Goal: Task Accomplishment & Management: Complete application form

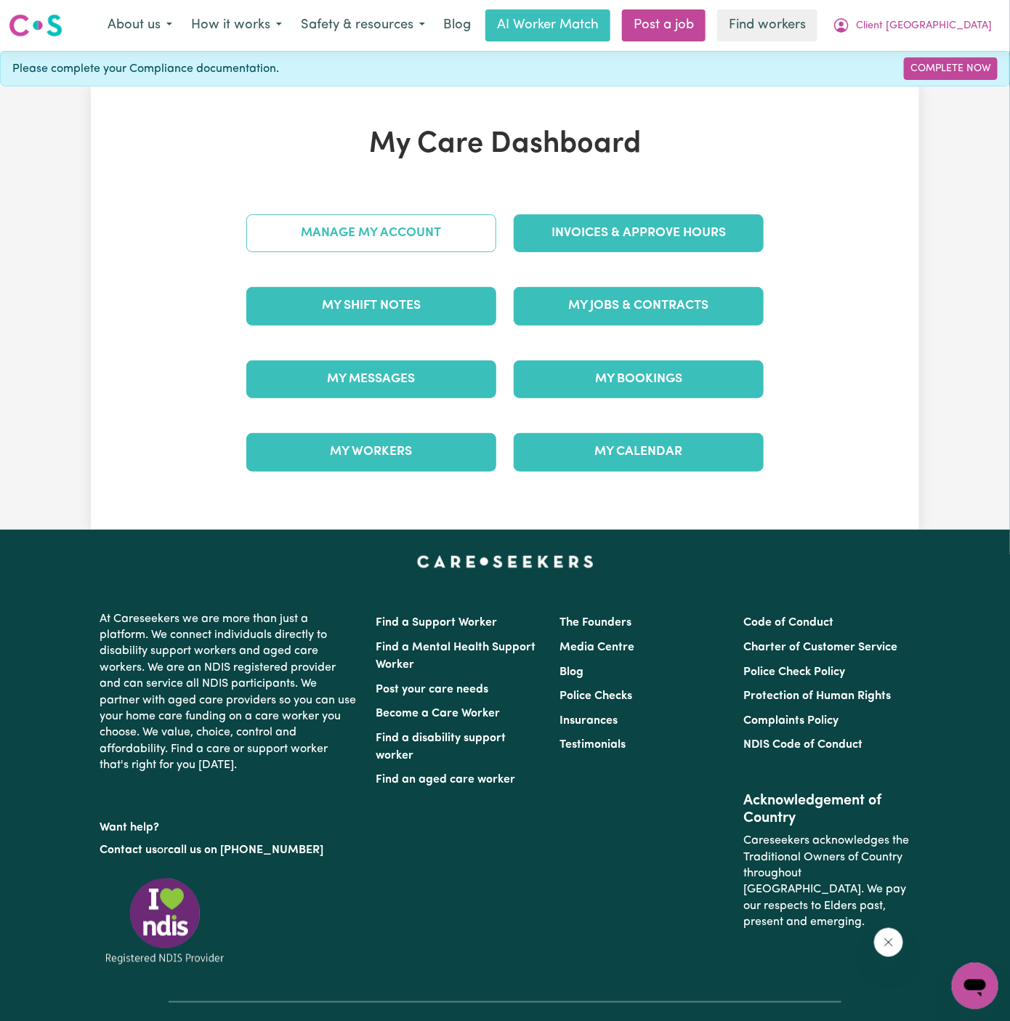
click at [371, 238] on link "Manage My Account" at bounding box center [371, 233] width 250 height 38
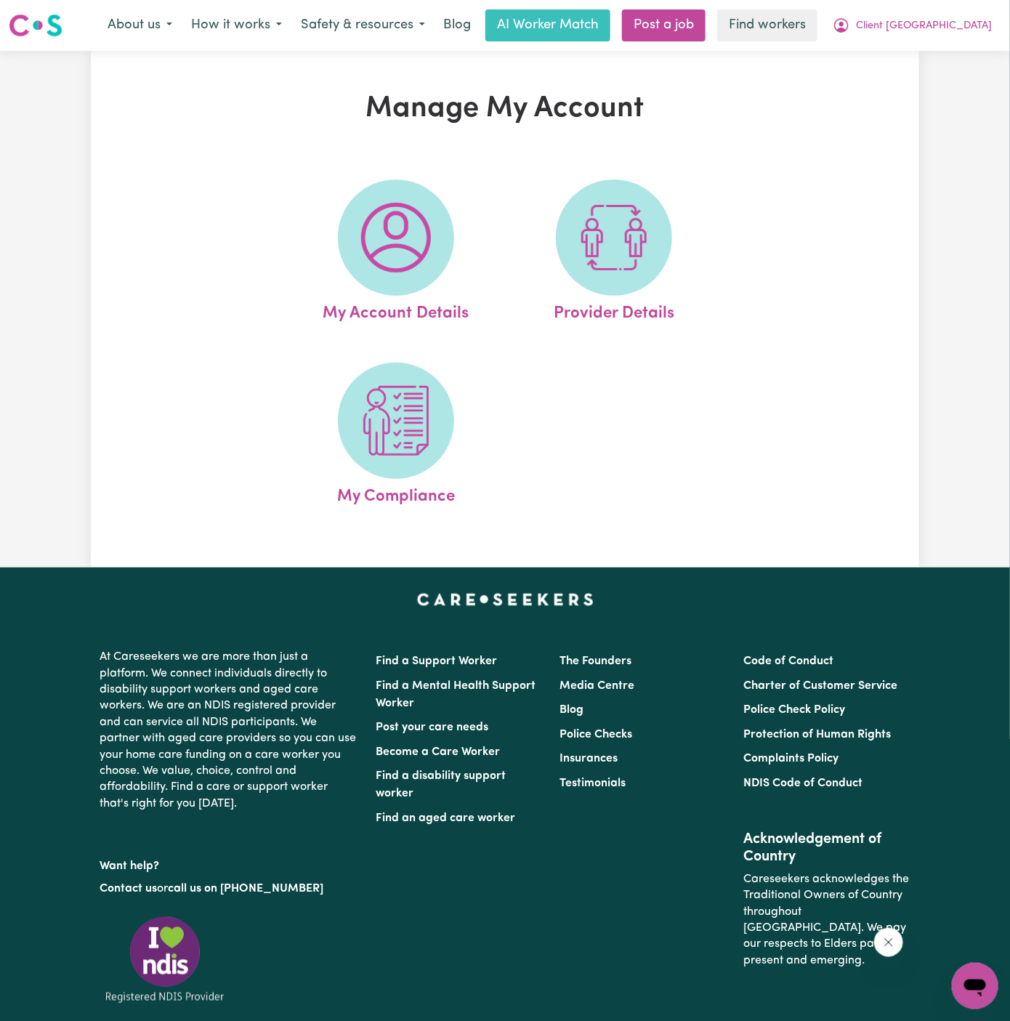
click at [371, 238] on img at bounding box center [396, 238] width 70 height 70
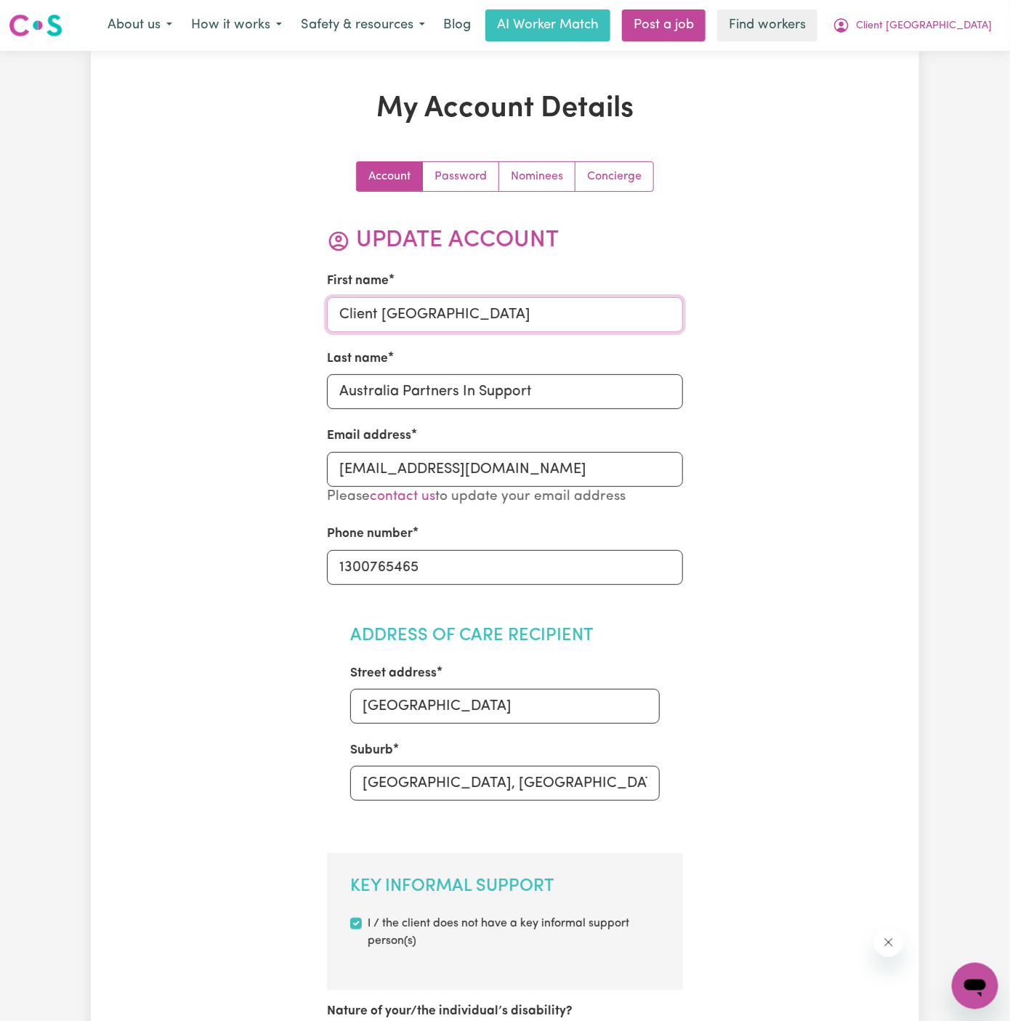
click at [425, 315] on input "Client [GEOGRAPHIC_DATA]" at bounding box center [505, 314] width 357 height 35
paste input "M [PERSON_NAME]"
drag, startPoint x: 386, startPoint y: 312, endPoint x: 589, endPoint y: 312, distance: 202.7
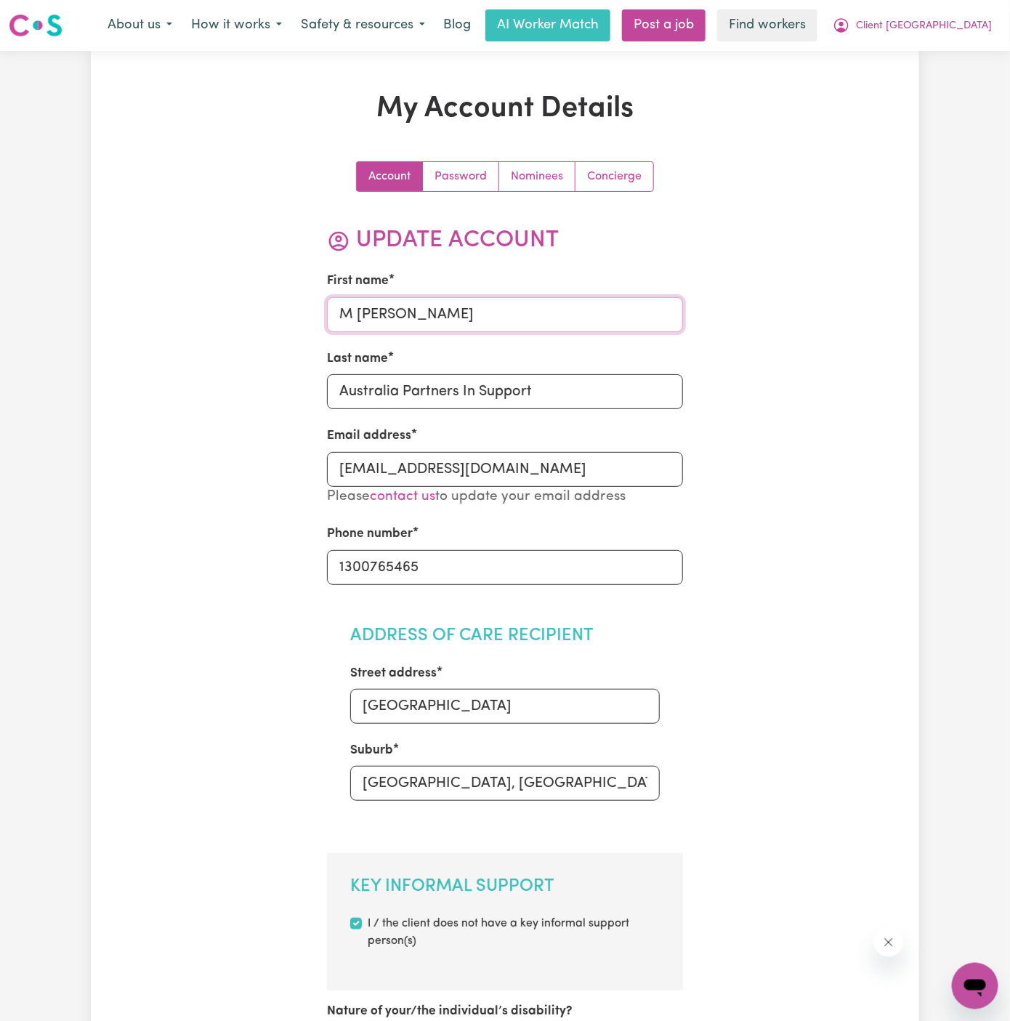
click at [589, 312] on input "M [PERSON_NAME]" at bounding box center [505, 314] width 357 height 35
type input "[PERSON_NAME]"
click at [552, 384] on input "Australia Partners In Support" at bounding box center [505, 391] width 357 height 35
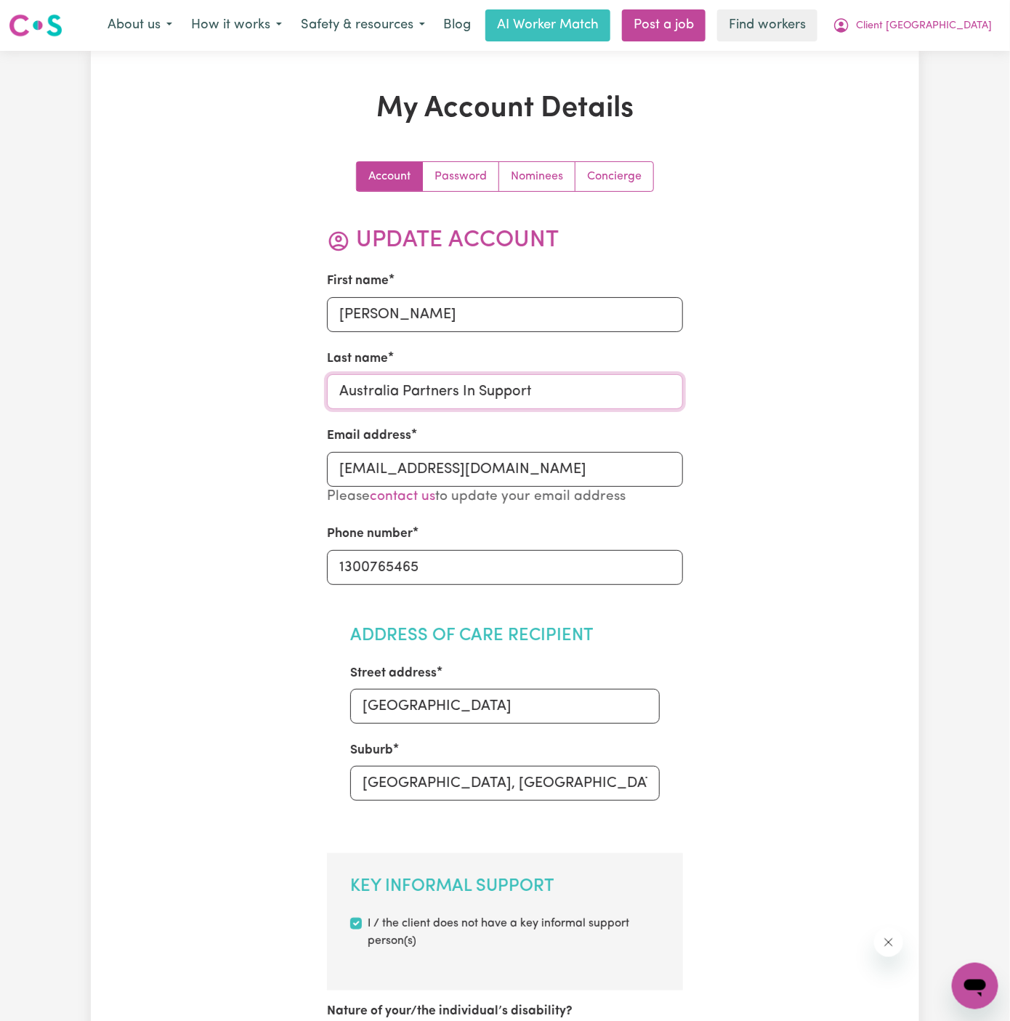
paste input "Doorn"
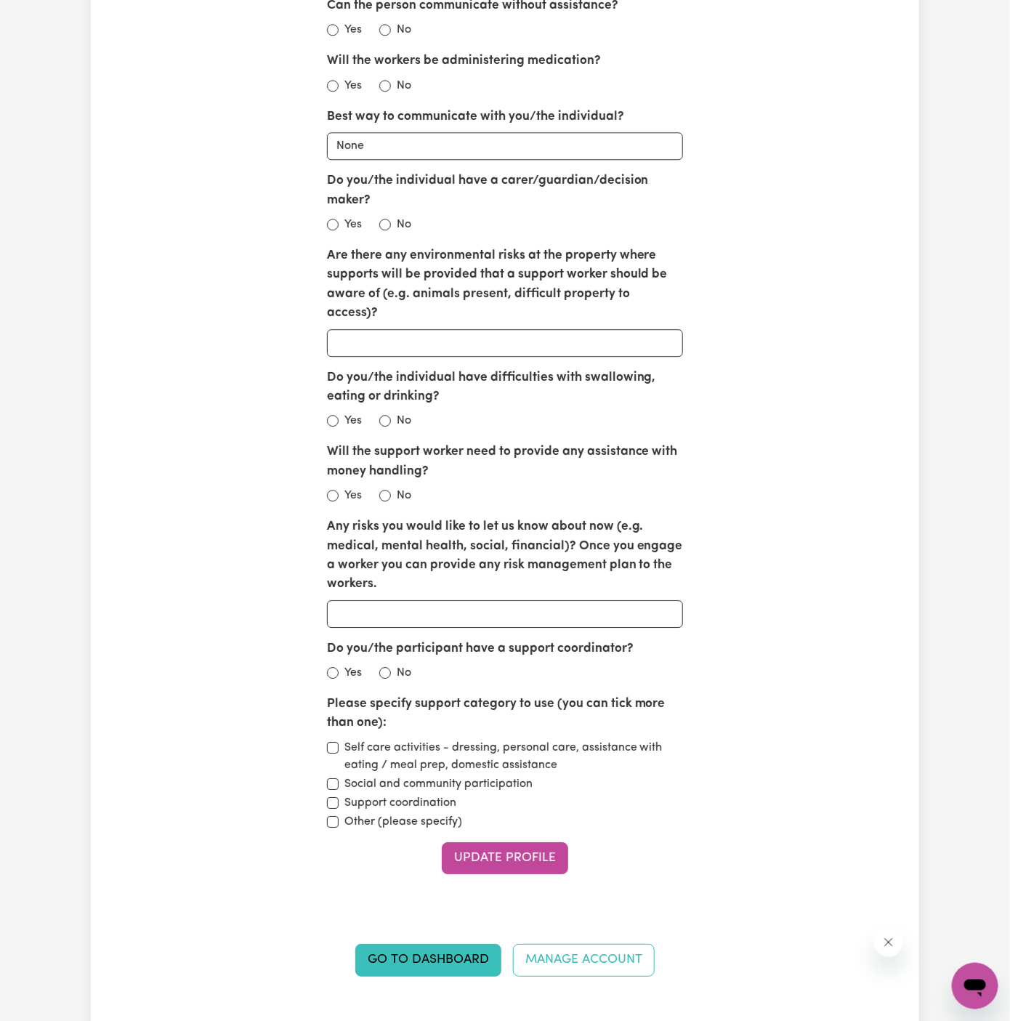
scroll to position [1538, 0]
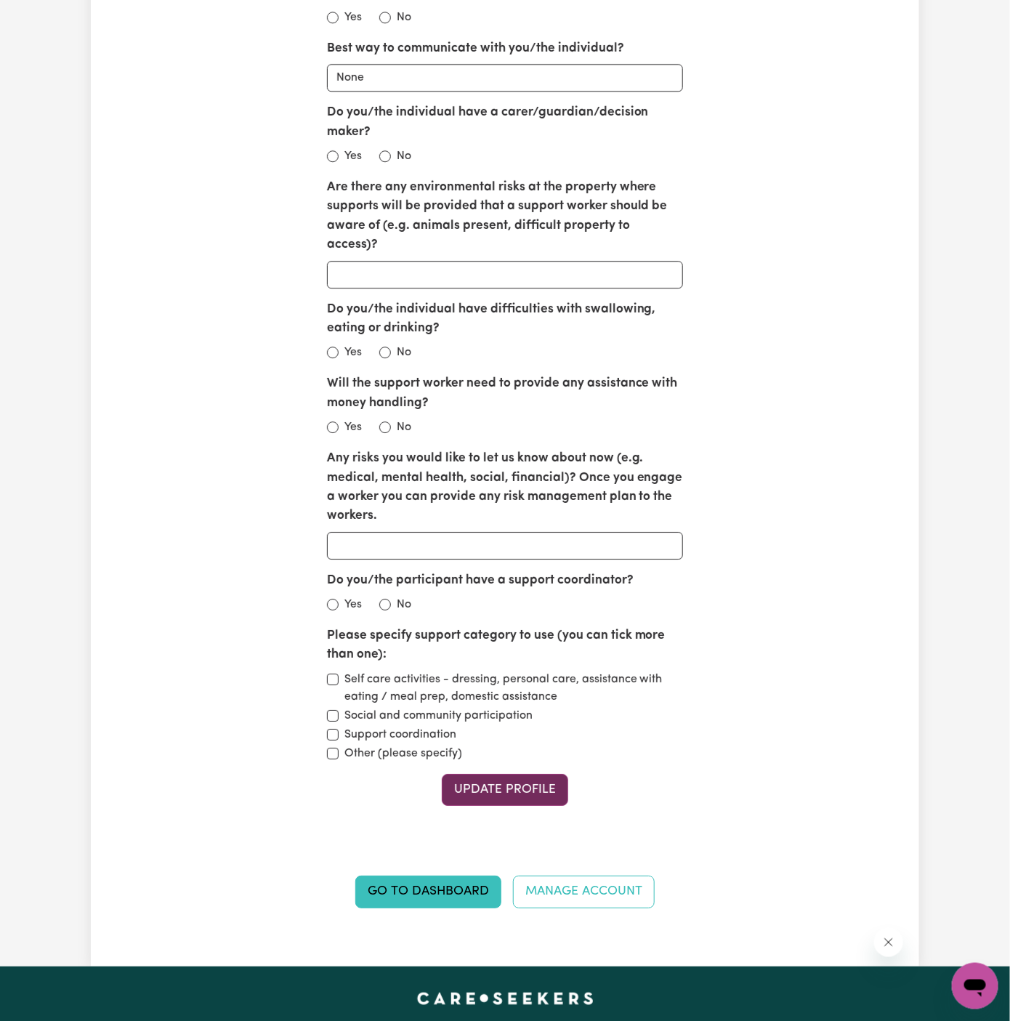
type input "Doorn"
click at [529, 774] on button "Update Profile" at bounding box center [505, 790] width 126 height 32
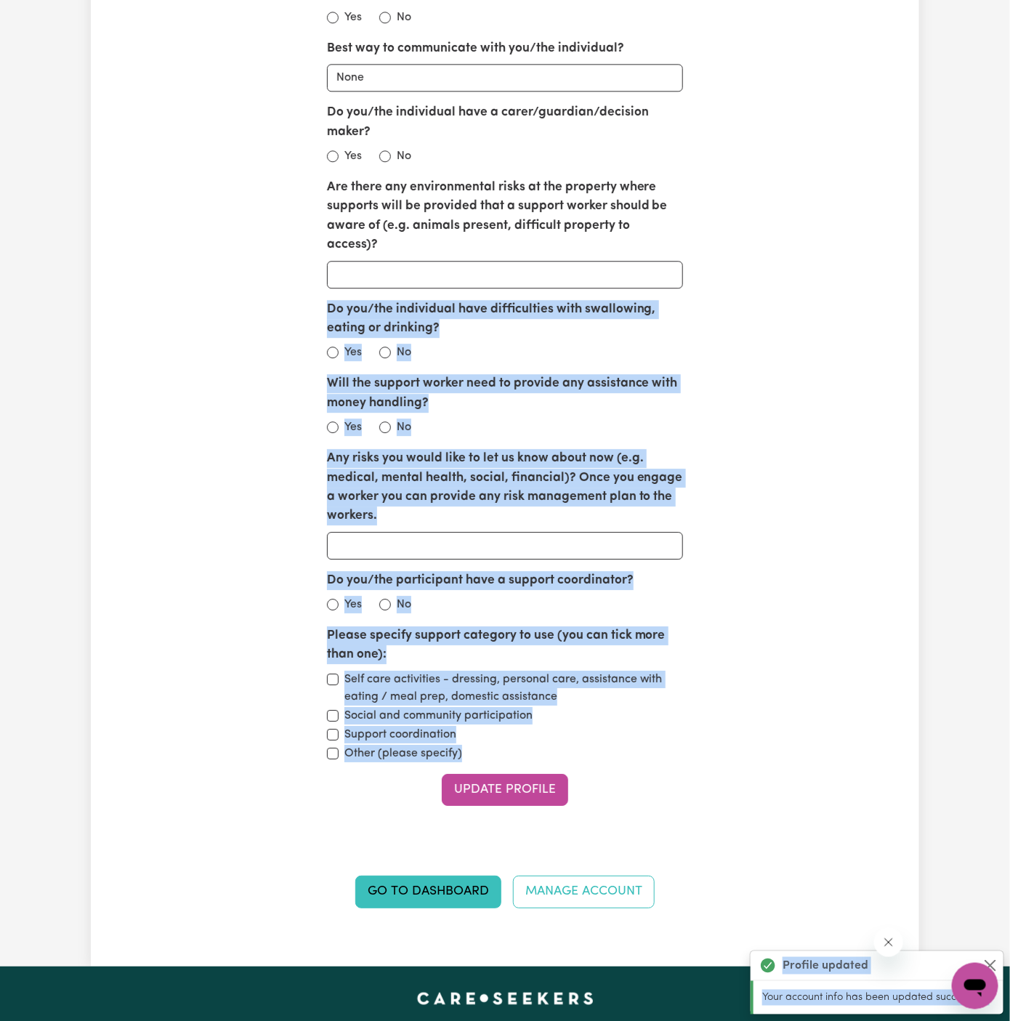
drag, startPoint x: 529, startPoint y: 759, endPoint x: 468, endPoint y: 267, distance: 495.0
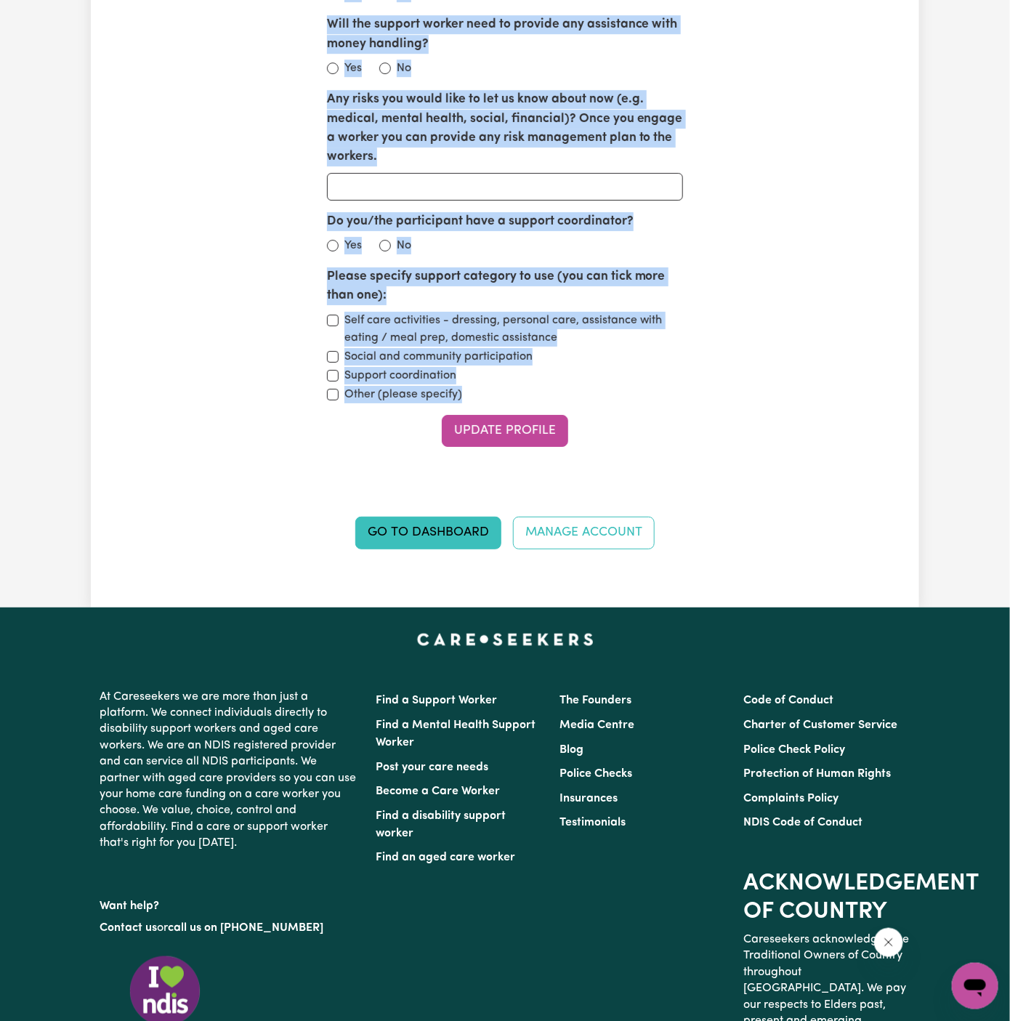
scroll to position [1947, 0]
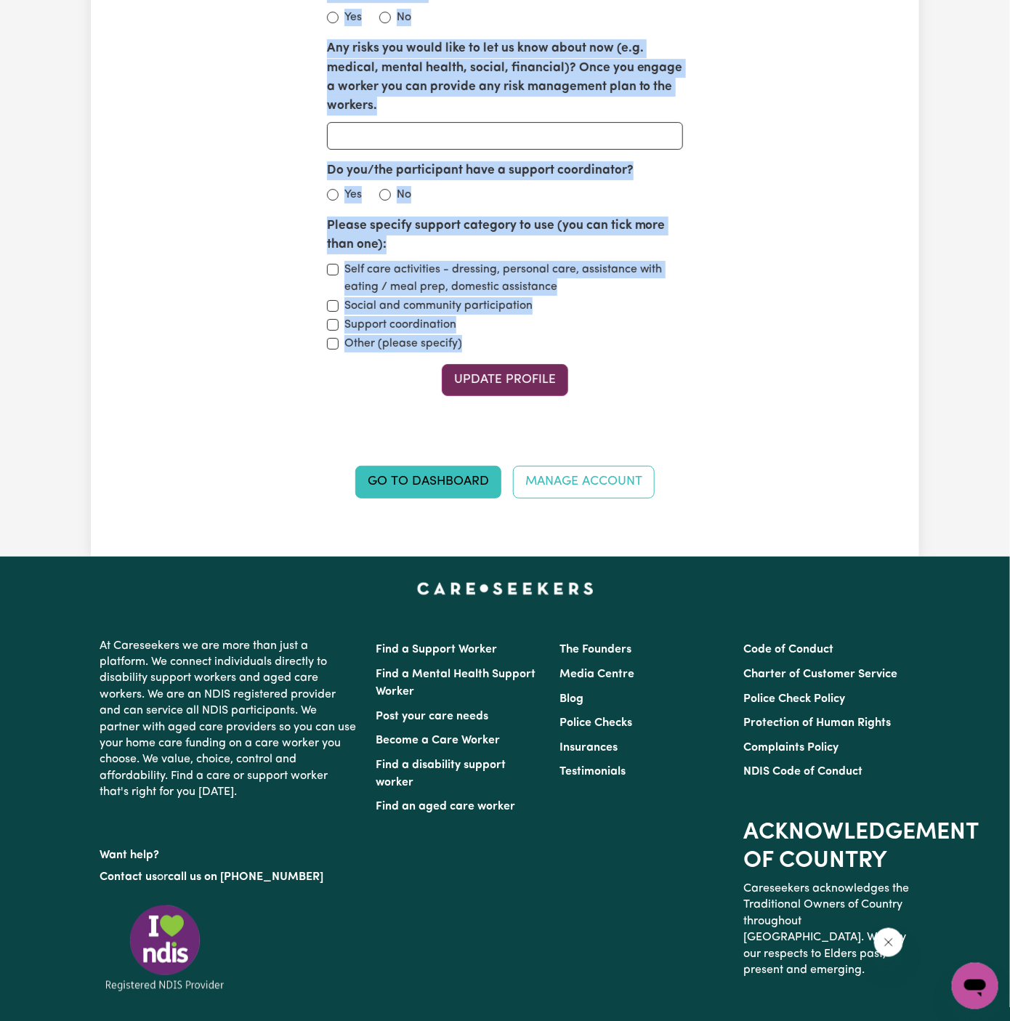
click at [544, 364] on button "Update Profile" at bounding box center [505, 380] width 126 height 32
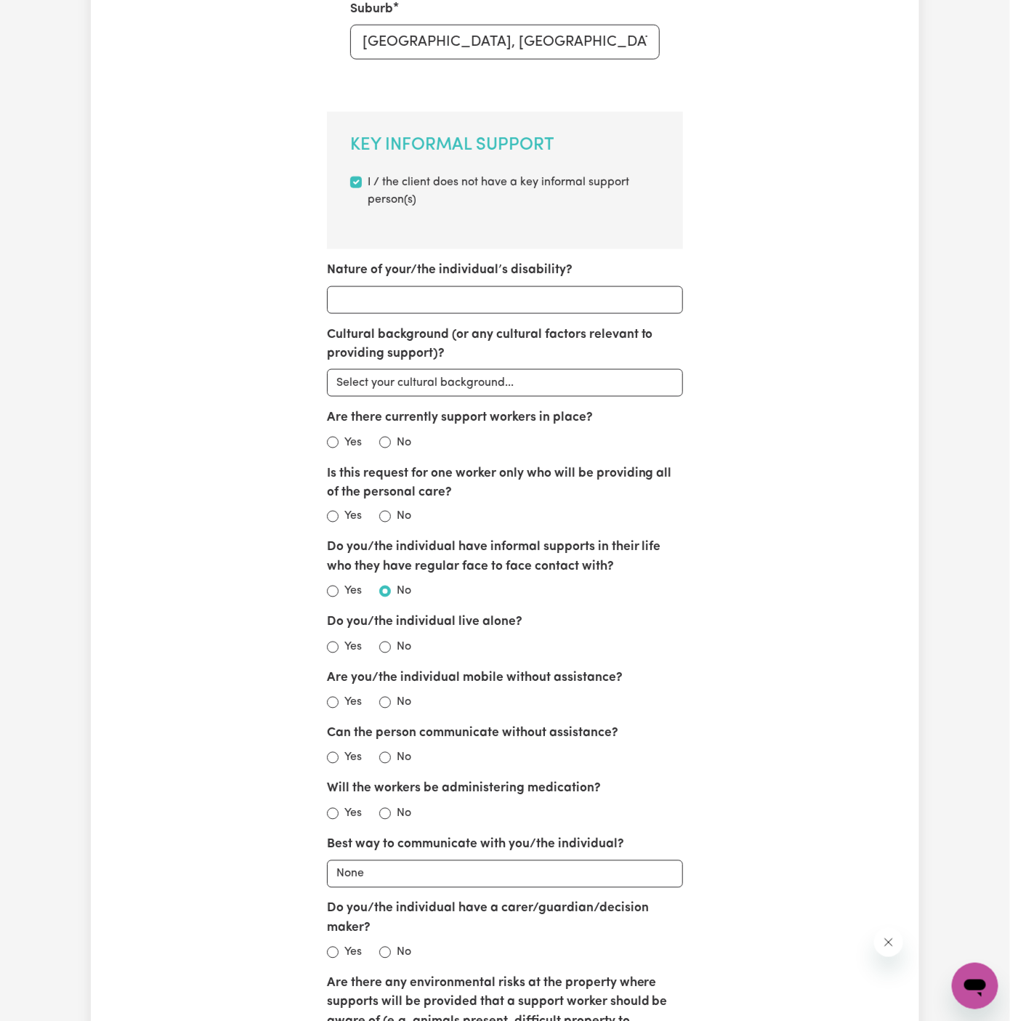
scroll to position [0, 0]
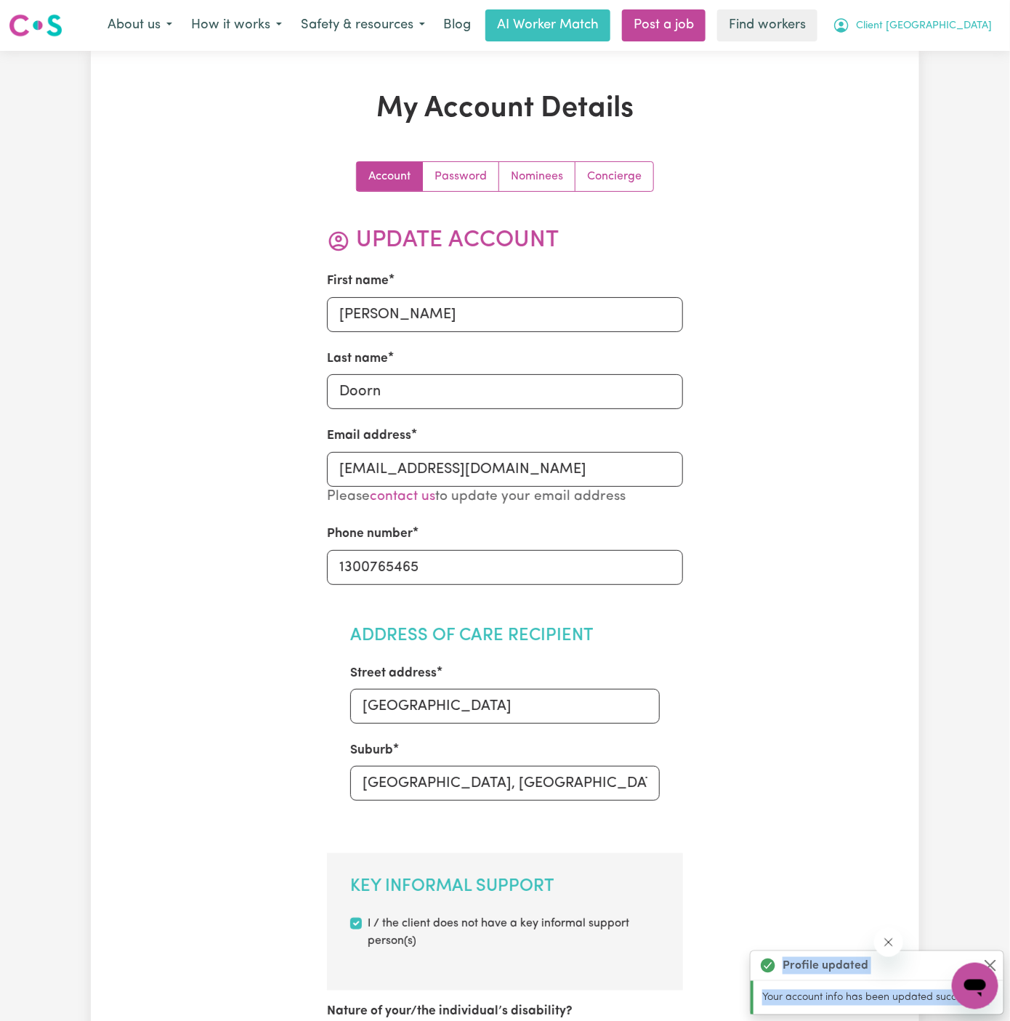
click at [931, 33] on span "Client [GEOGRAPHIC_DATA]" at bounding box center [924, 26] width 136 height 16
click at [934, 76] on link "Logout" at bounding box center [943, 84] width 115 height 28
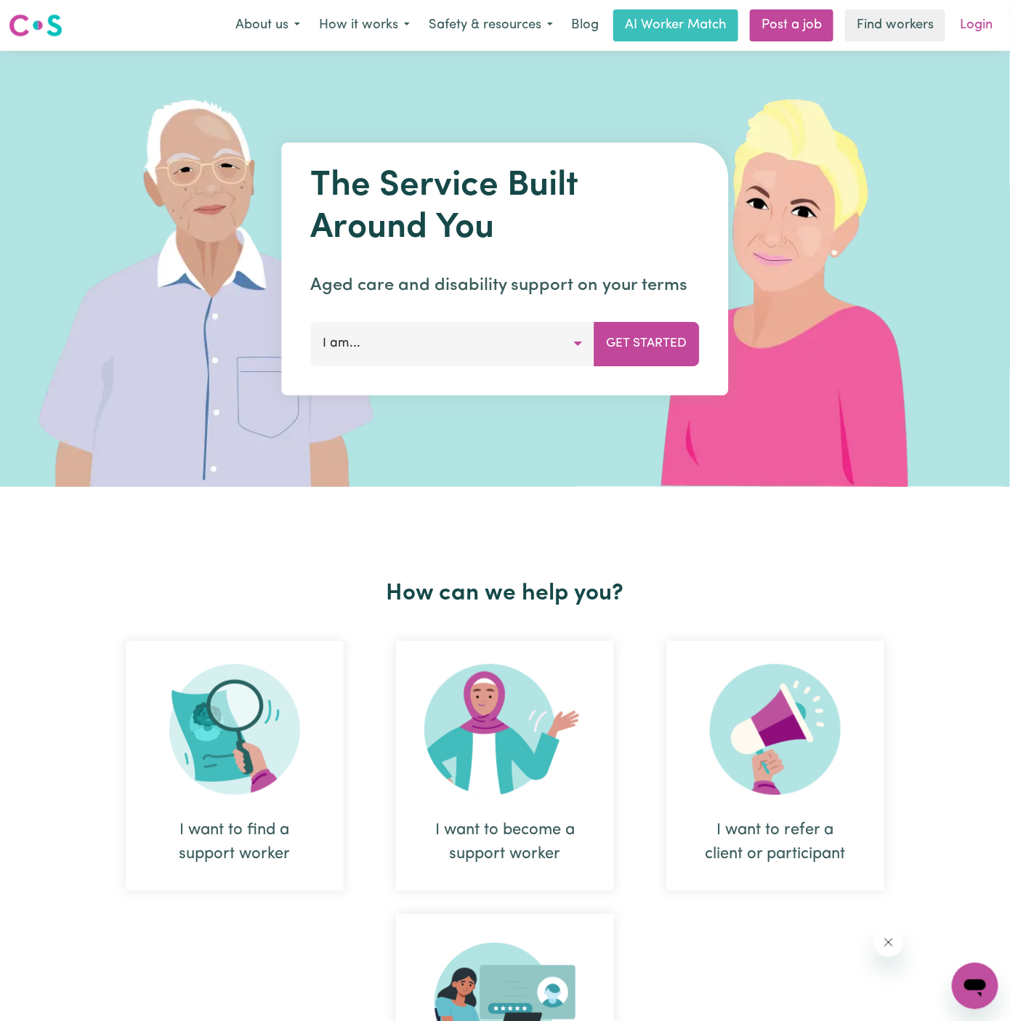
click at [982, 26] on link "Login" at bounding box center [976, 25] width 50 height 32
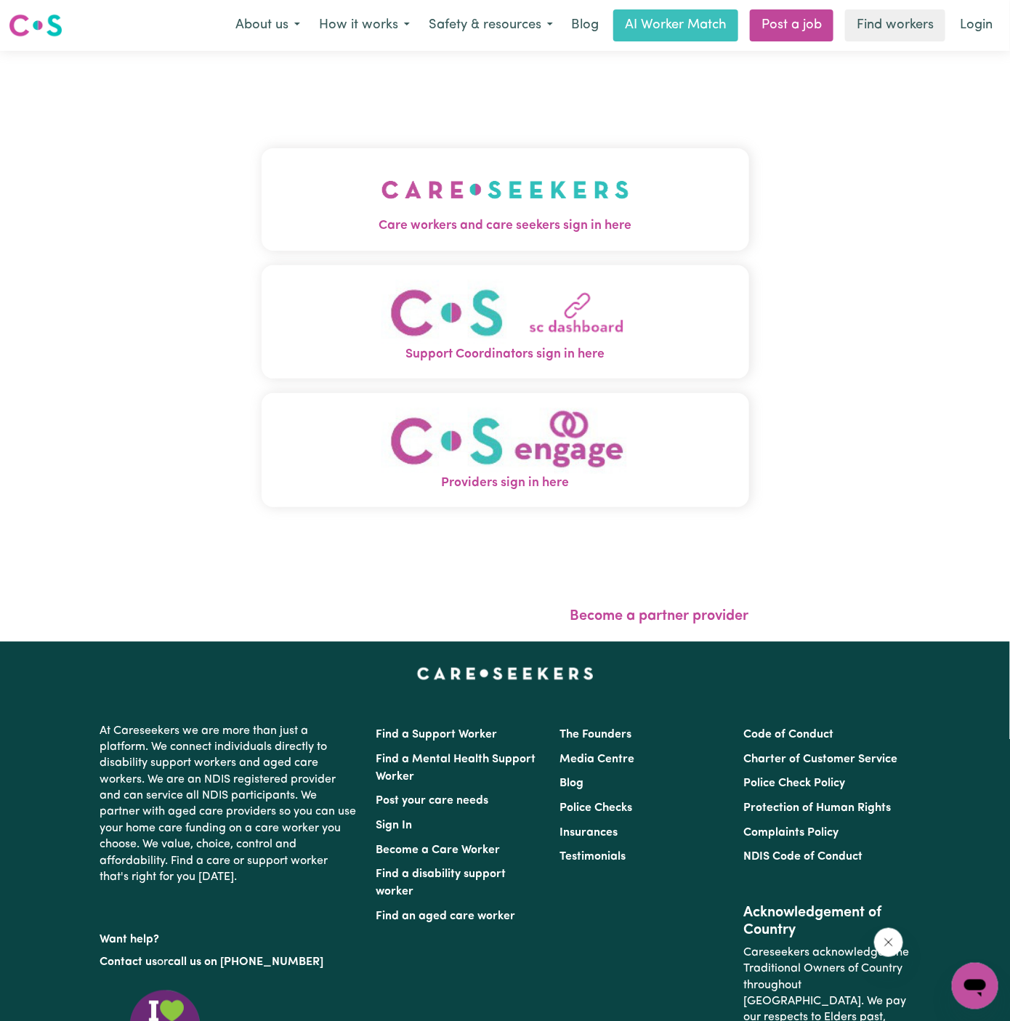
click at [506, 186] on img "Care workers and care seekers sign in here" at bounding box center [506, 190] width 248 height 54
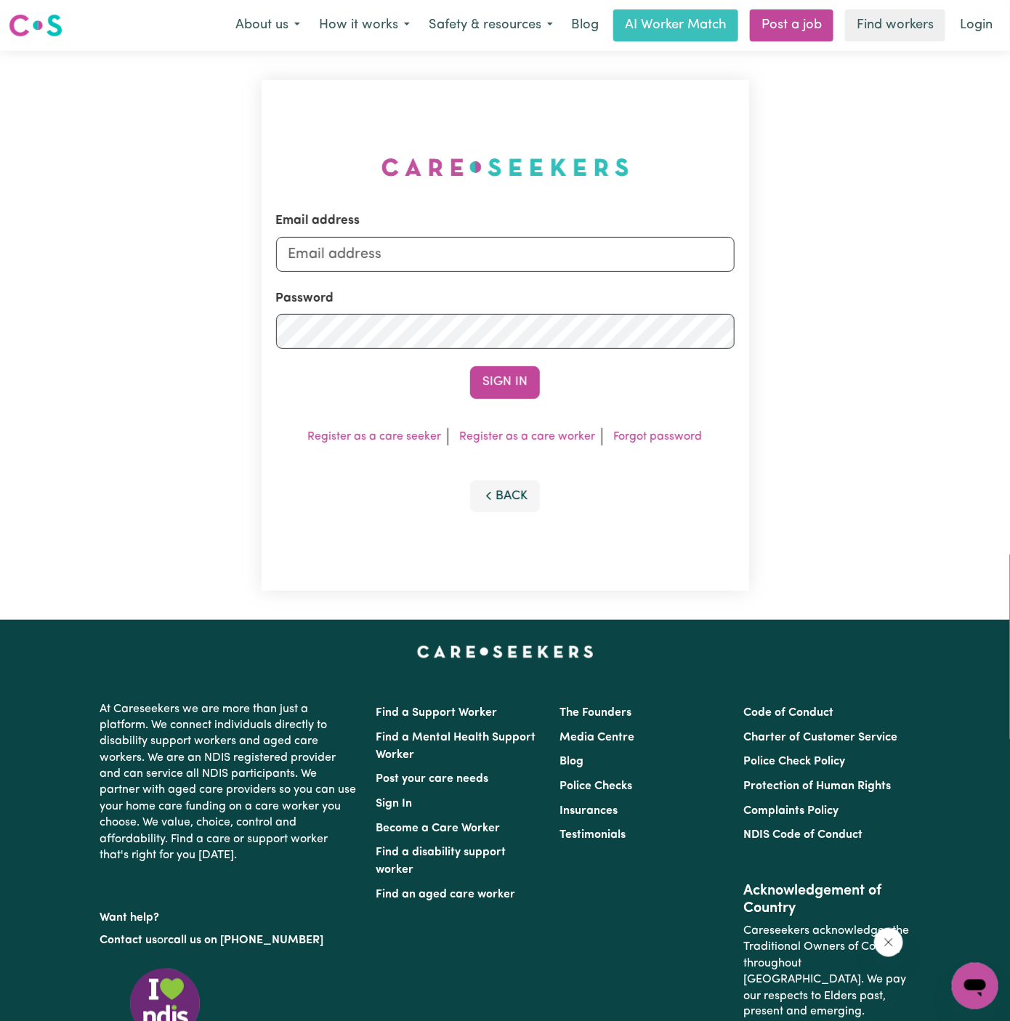
type input "superuser~[EMAIL_ADDRESS][DOMAIN_NAME]"
click at [791, 14] on link "Post a job" at bounding box center [792, 25] width 84 height 32
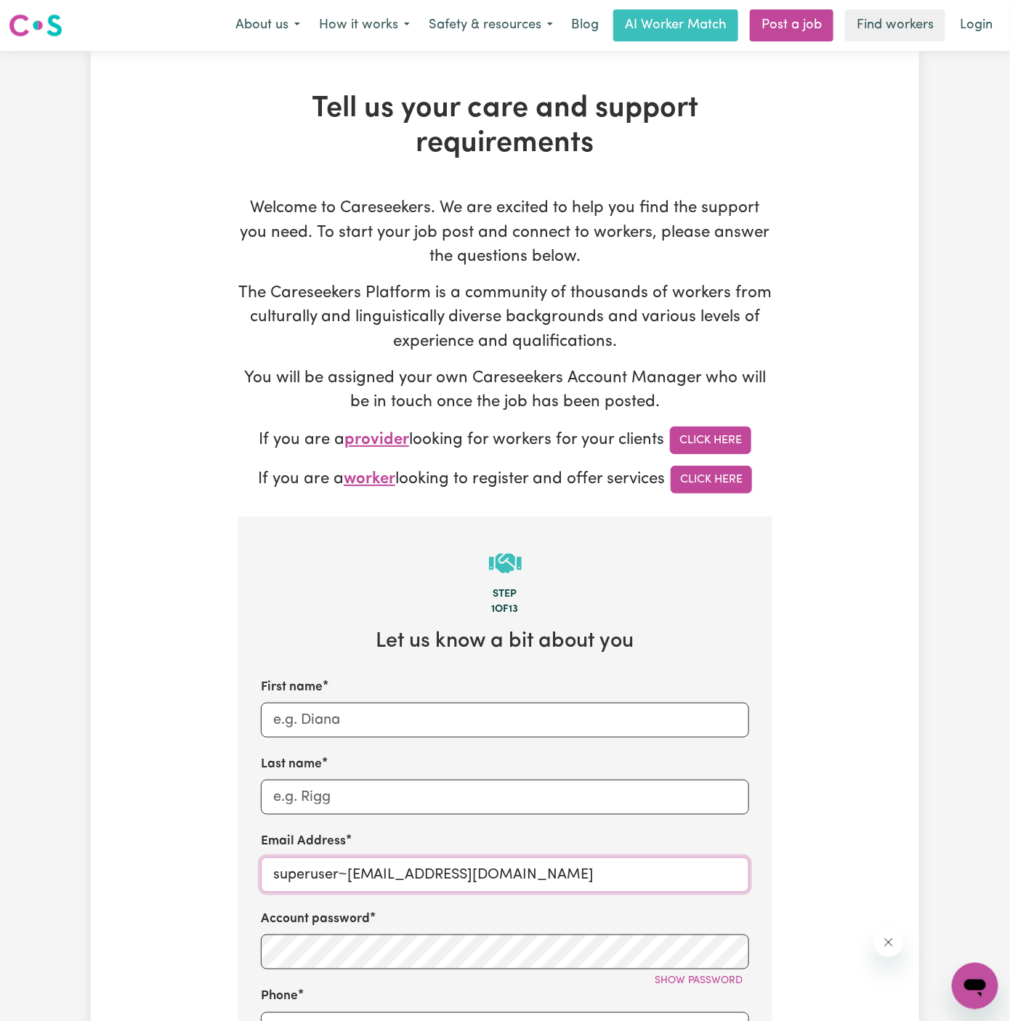
click at [368, 883] on input "superuser~[EMAIL_ADDRESS][DOMAIN_NAME]" at bounding box center [505, 874] width 488 height 35
click at [513, 869] on input "superuser~[EMAIL_ADDRESS][DOMAIN_NAME]" at bounding box center [505, 874] width 488 height 35
drag, startPoint x: 395, startPoint y: 878, endPoint x: 589, endPoint y: 873, distance: 194.1
click at [589, 873] on input "[EMAIL_ADDRESS][DOMAIN_NAME]" at bounding box center [505, 874] width 488 height 35
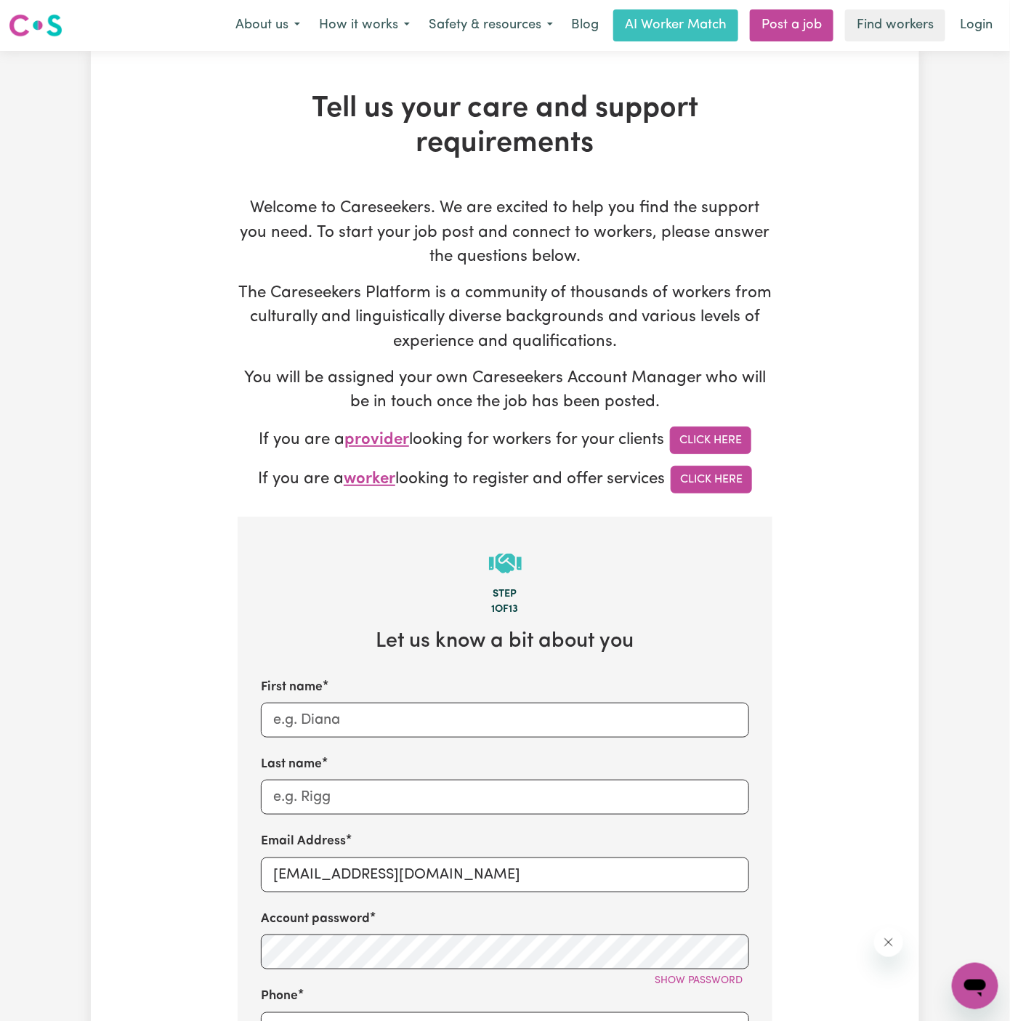
drag, startPoint x: 589, startPoint y: 873, endPoint x: 384, endPoint y: 871, distance: 204.9
click at [384, 871] on input "[EMAIL_ADDRESS][DOMAIN_NAME]" at bounding box center [505, 874] width 488 height 35
click at [735, 977] on span "Show password" at bounding box center [699, 980] width 88 height 11
click at [328, 868] on input "[EMAIL_ADDRESS][DOMAIN_NAME]" at bounding box center [505, 874] width 488 height 35
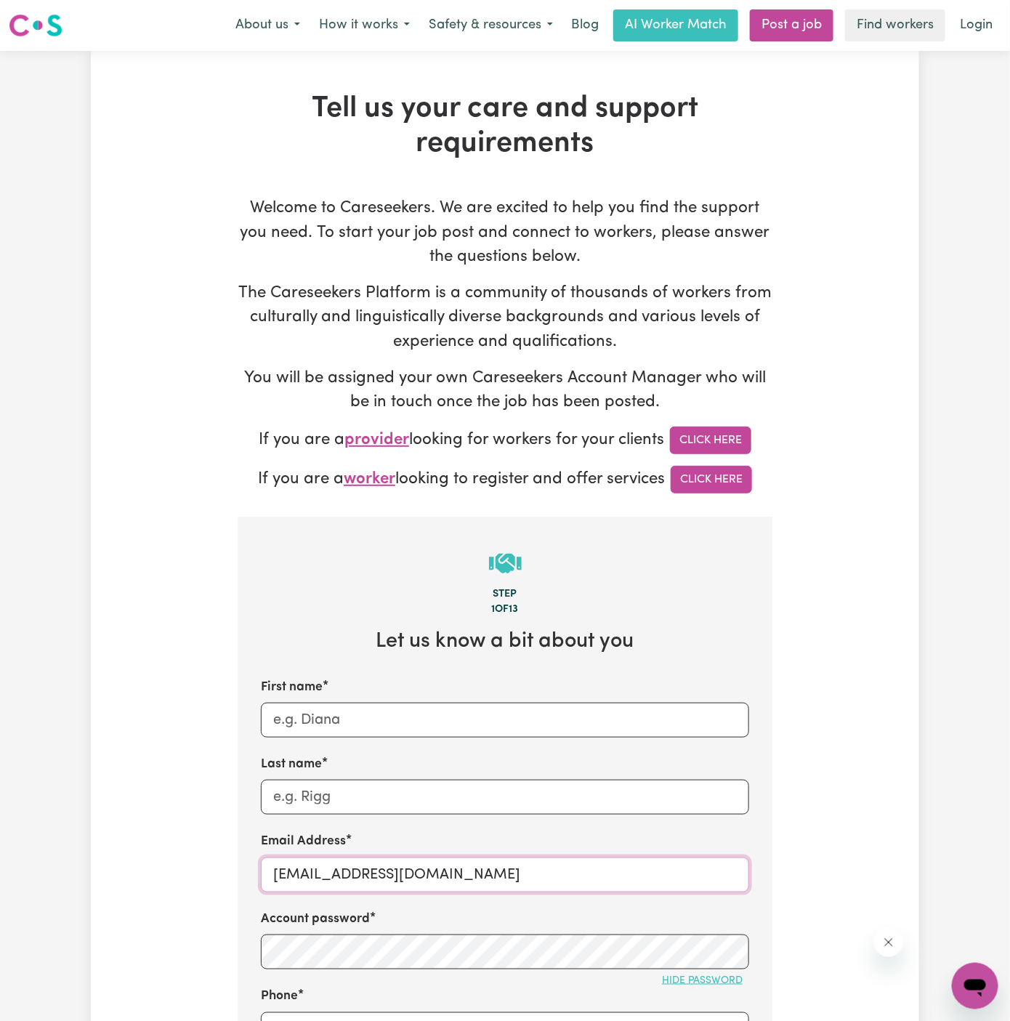
click at [328, 868] on input "[EMAIL_ADDRESS][DOMAIN_NAME]" at bounding box center [505, 874] width 488 height 35
paste input "ClientHorsleyMCS"
type input "[EMAIL_ADDRESS][DOMAIN_NAME]"
click at [393, 903] on div "First name Last name Email Address [EMAIL_ADDRESS][DOMAIN_NAME] Account passwor…" at bounding box center [505, 978] width 488 height 601
click at [443, 707] on input "First name" at bounding box center [505, 720] width 488 height 35
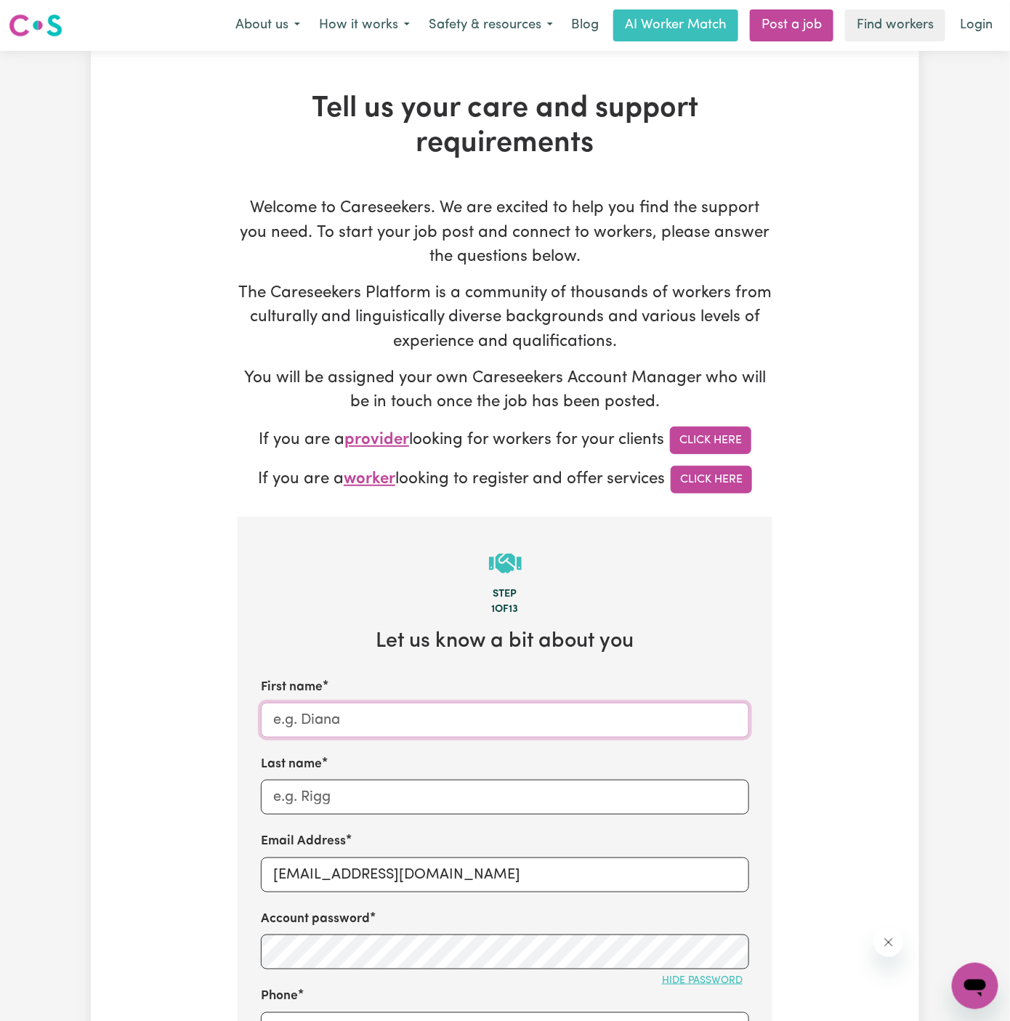
paste input "ClientHorsley"
drag, startPoint x: 315, startPoint y: 719, endPoint x: 493, endPoint y: 716, distance: 178.1
click at [493, 716] on input "ClientHorsley" at bounding box center [505, 720] width 488 height 35
type input "Client"
click at [467, 794] on input "Last name" at bounding box center [505, 797] width 488 height 35
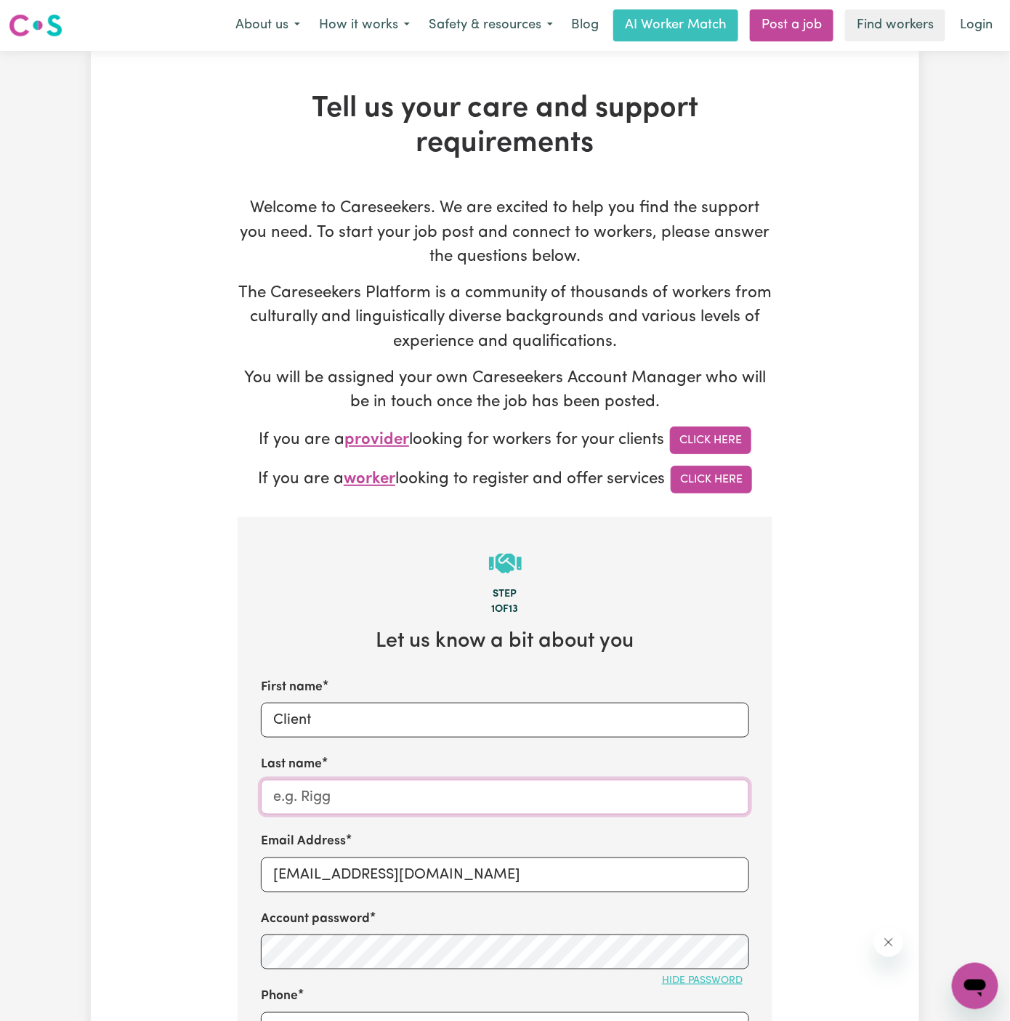
paste input "[PERSON_NAME]"
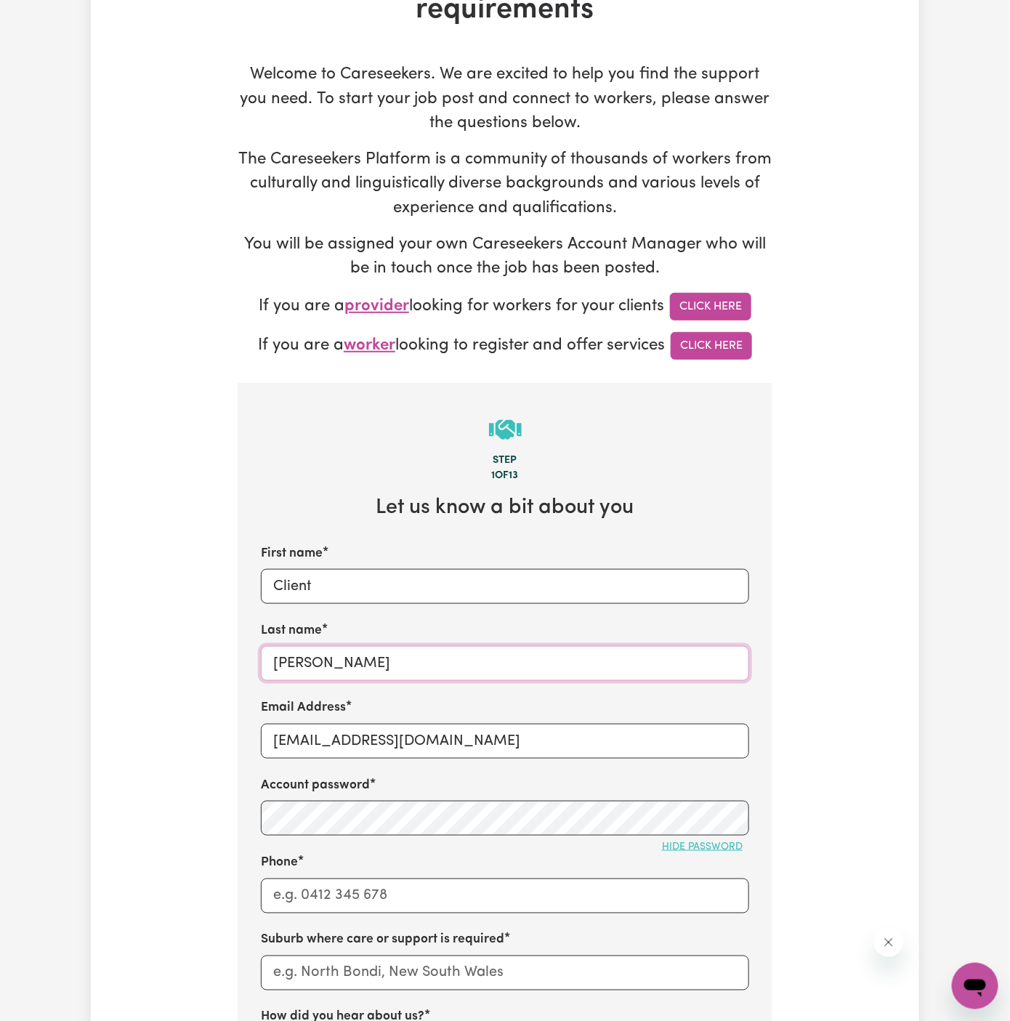
type input "[PERSON_NAME]"
click at [411, 906] on input "Phone" at bounding box center [505, 896] width 488 height 35
type input "1300765465"
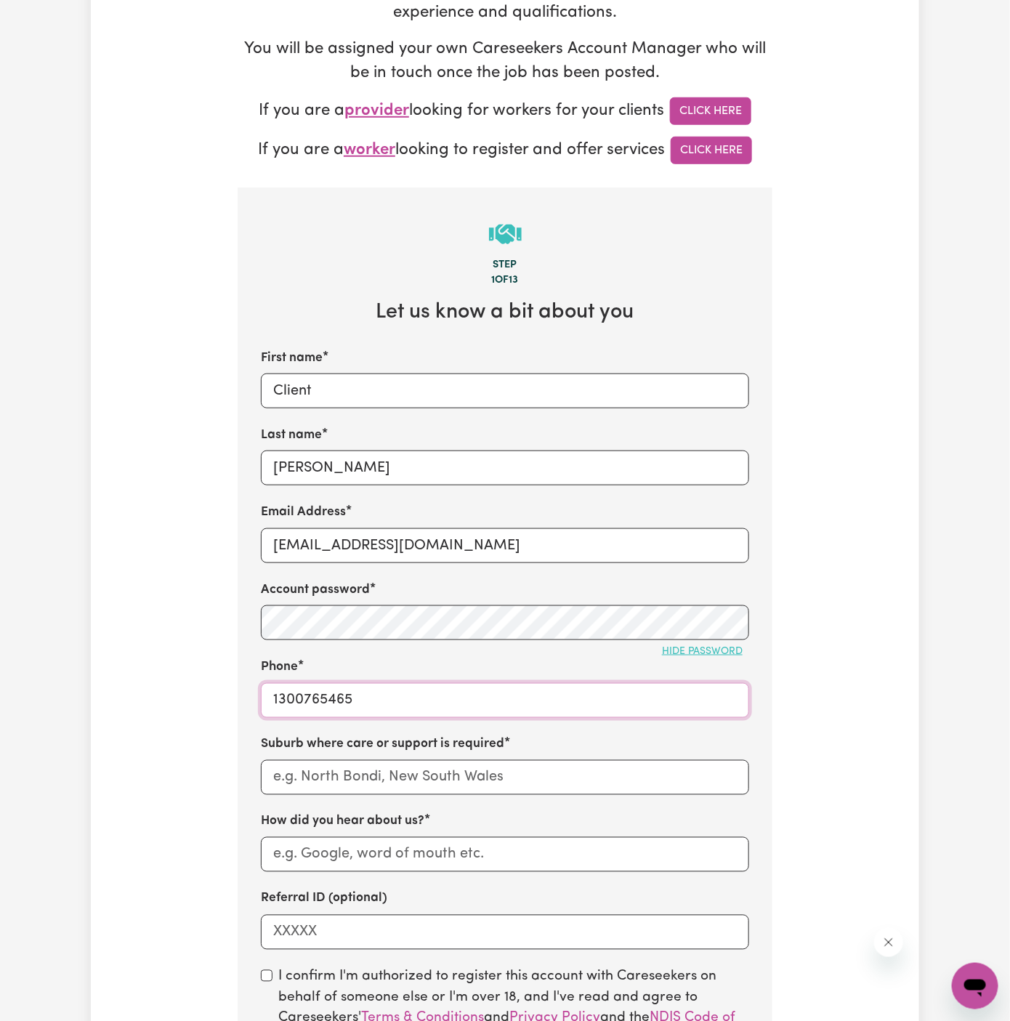
scroll to position [344, 0]
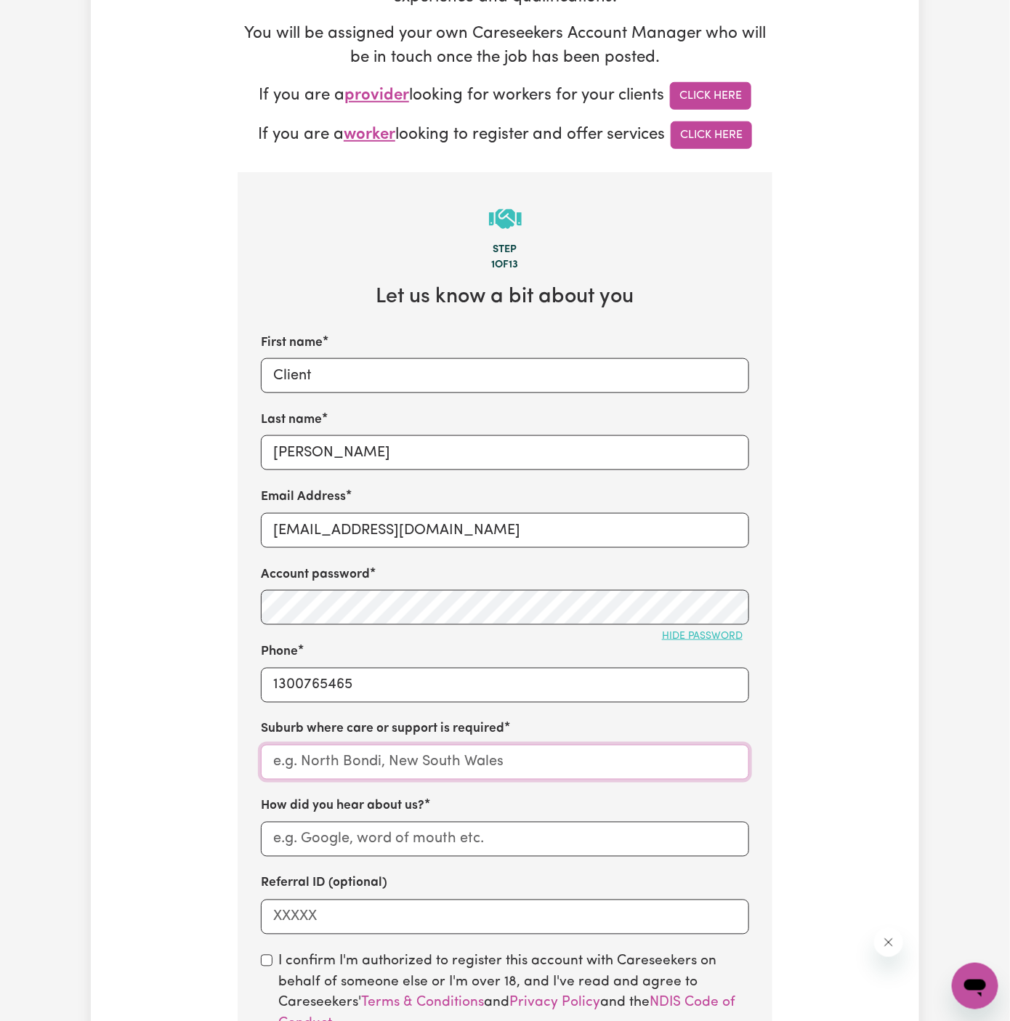
click at [406, 766] on input "text" at bounding box center [505, 762] width 488 height 35
paste input "[PERSON_NAME]"
type input "[PERSON_NAME]"
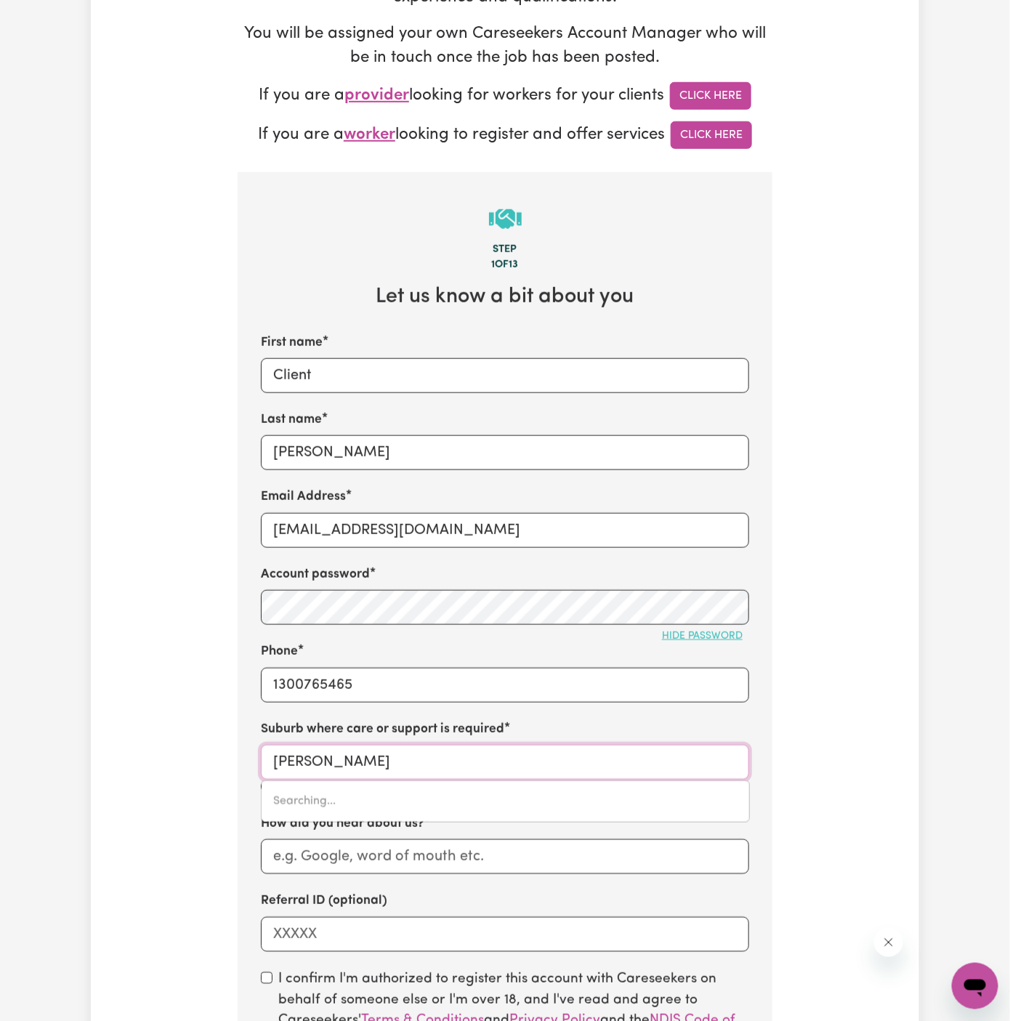
type input "[PERSON_NAME], [GEOGRAPHIC_DATA], 2530"
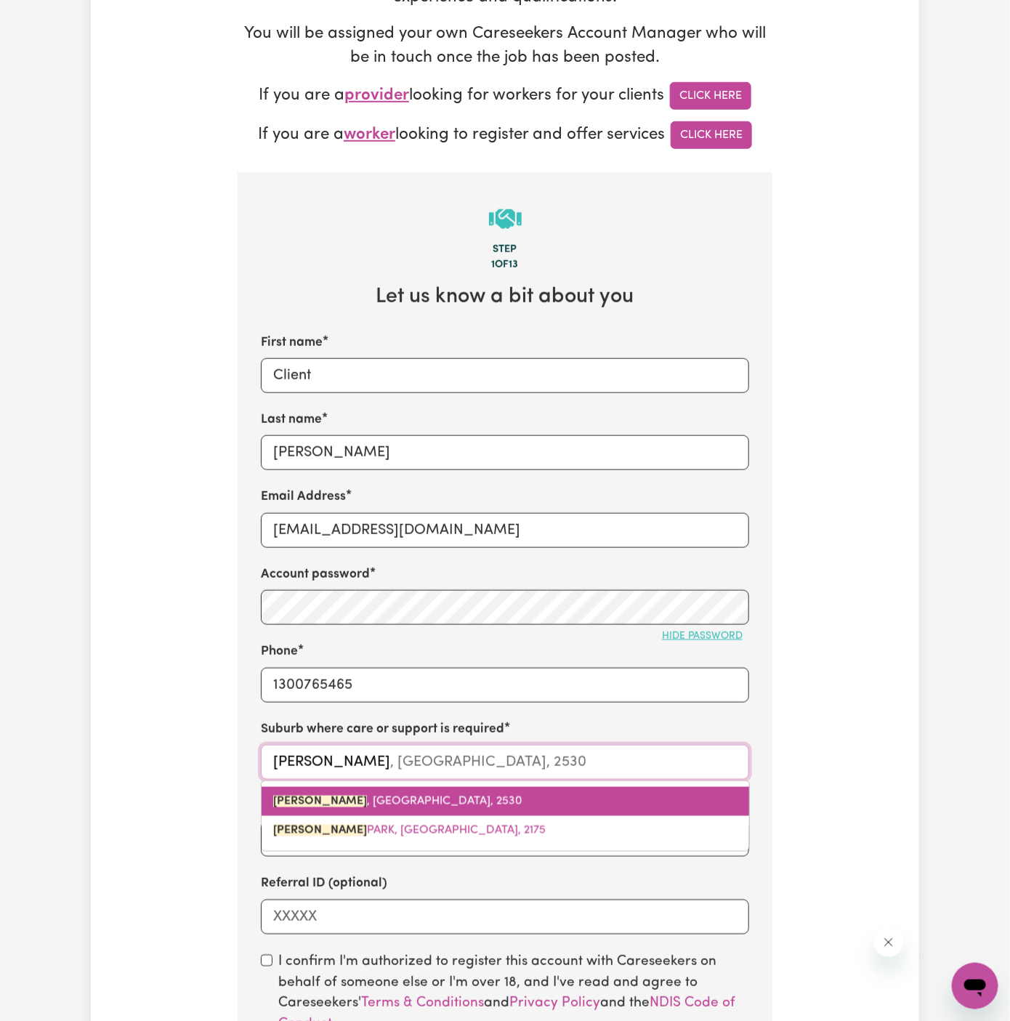
click at [443, 799] on span "[PERSON_NAME] , [GEOGRAPHIC_DATA], 2530" at bounding box center [397, 802] width 249 height 12
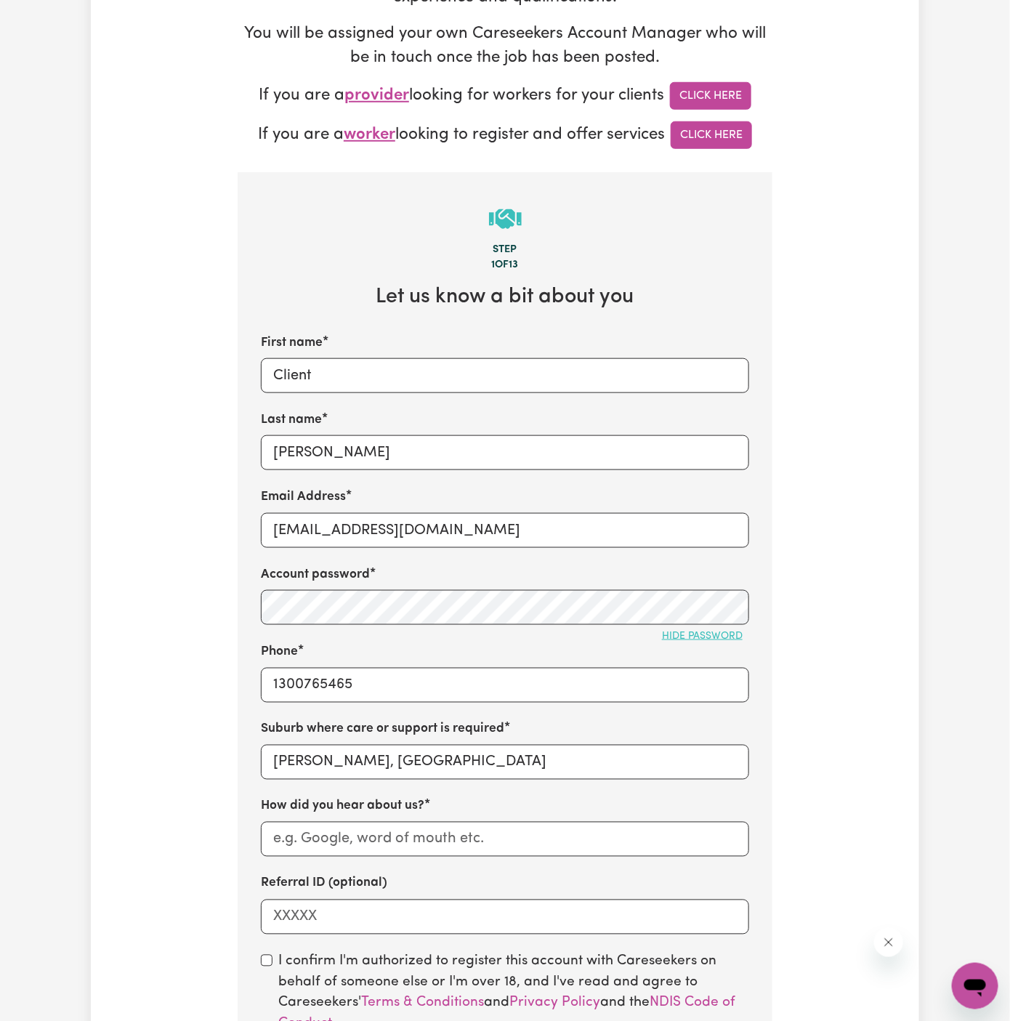
click at [443, 799] on div "How did you hear about us?" at bounding box center [505, 827] width 488 height 60
click at [432, 839] on input "How did you hear about us?" at bounding box center [505, 839] width 488 height 35
paste input "Me Care Support"
type input "Me Care Support"
click at [333, 911] on input "Referral ID (optional)" at bounding box center [505, 917] width 488 height 35
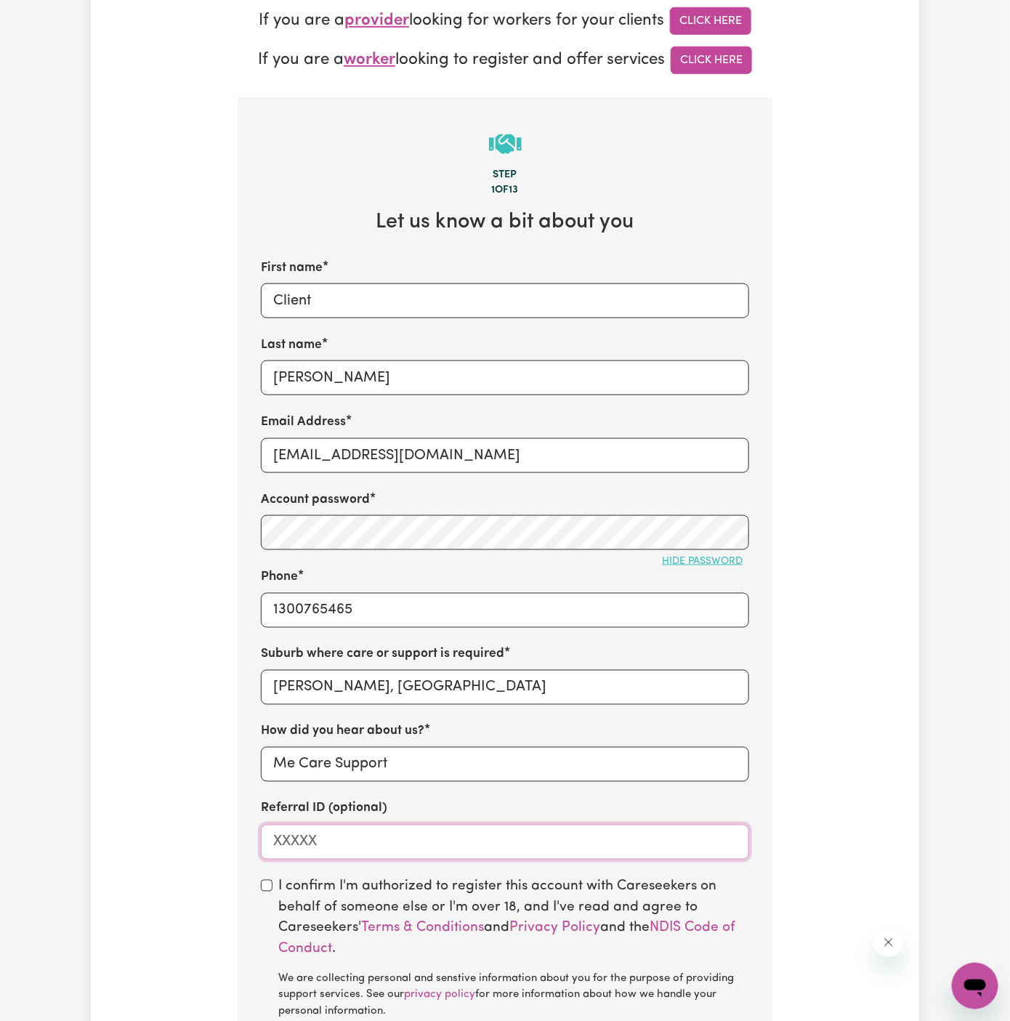
scroll to position [519, 0]
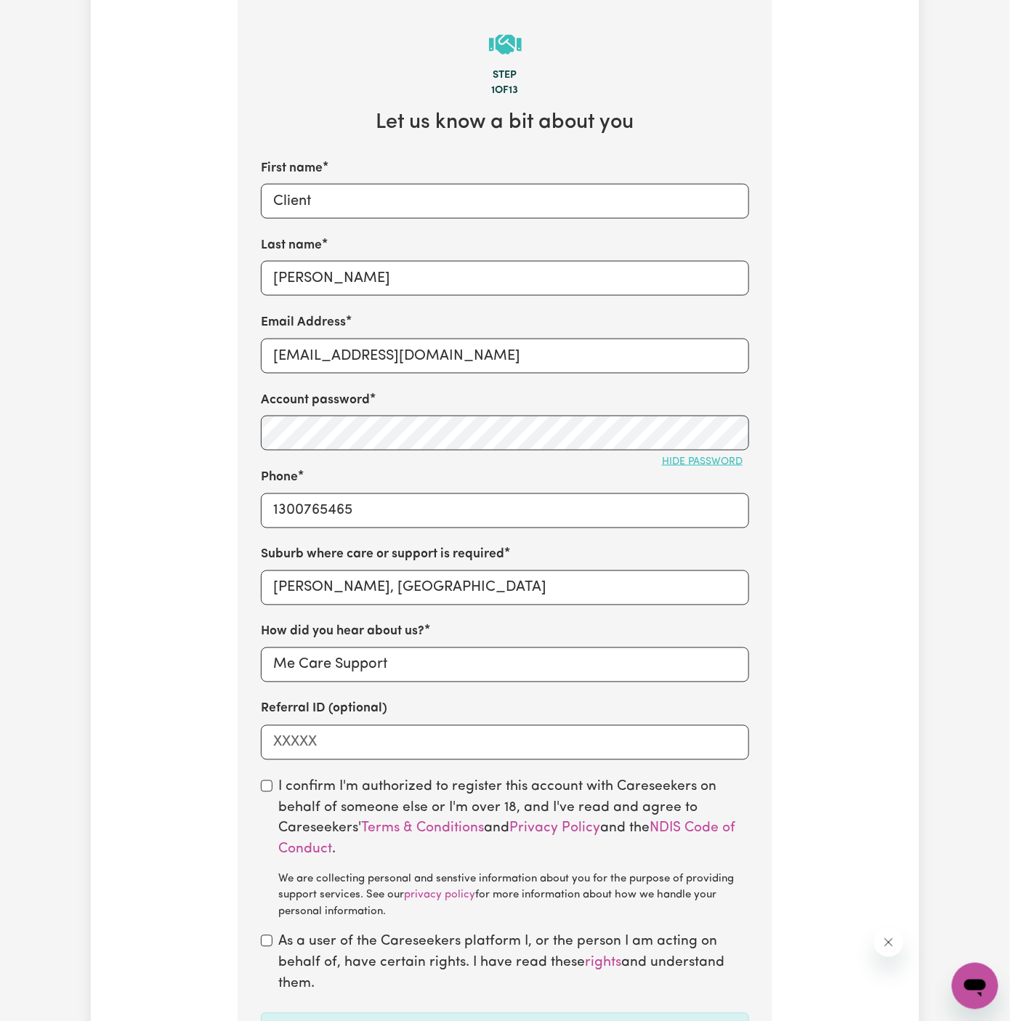
click at [261, 778] on div "I confirm I'm authorized to register this account with Careseekers on behalf of…" at bounding box center [505, 850] width 488 height 144
click at [266, 792] on div "I confirm I'm authorized to register this account with Careseekers on behalf of…" at bounding box center [505, 850] width 488 height 144
click at [267, 786] on input "checkbox" at bounding box center [267, 786] width 12 height 12
checkbox input "true"
click at [273, 947] on div "As a user of the Careseekers platform I, or the person I am acting on behalf of…" at bounding box center [505, 963] width 488 height 62
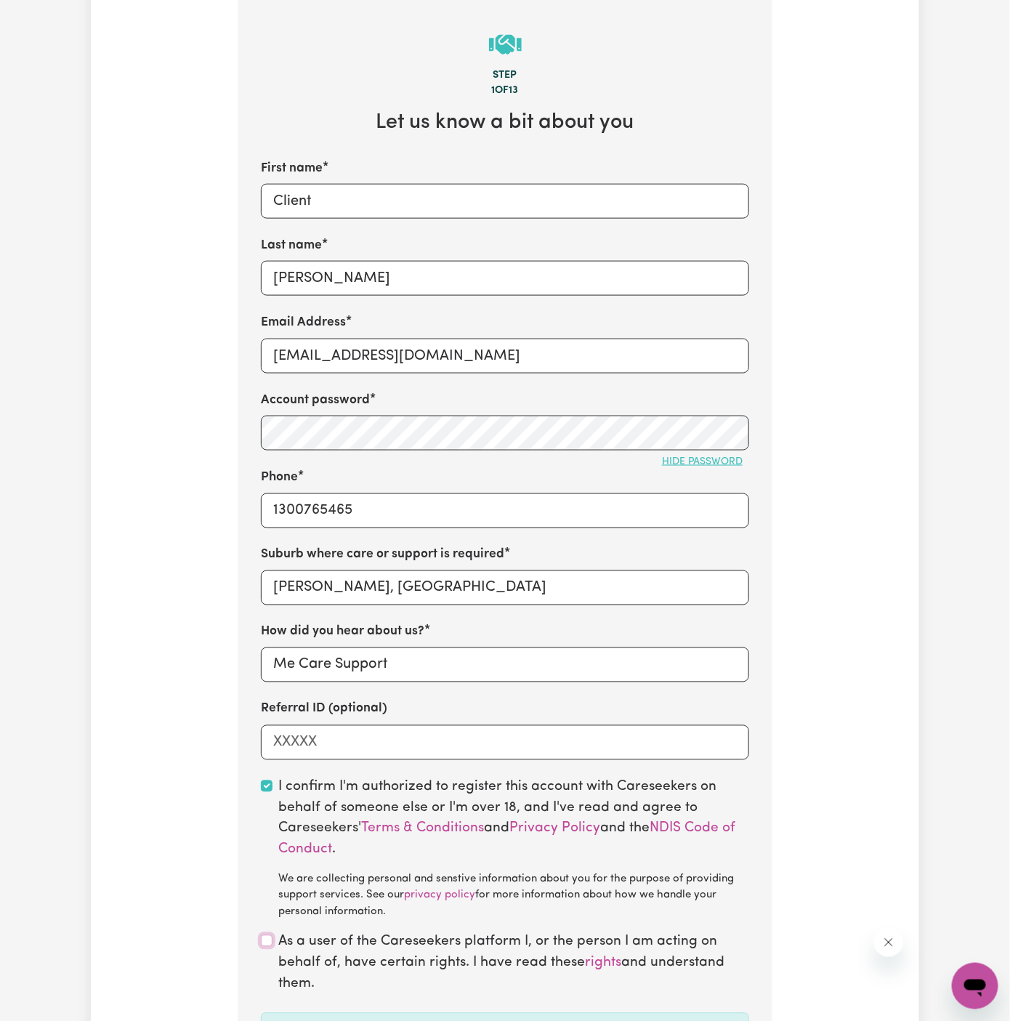
click at [271, 940] on input "checkbox" at bounding box center [267, 941] width 12 height 12
checkbox input "true"
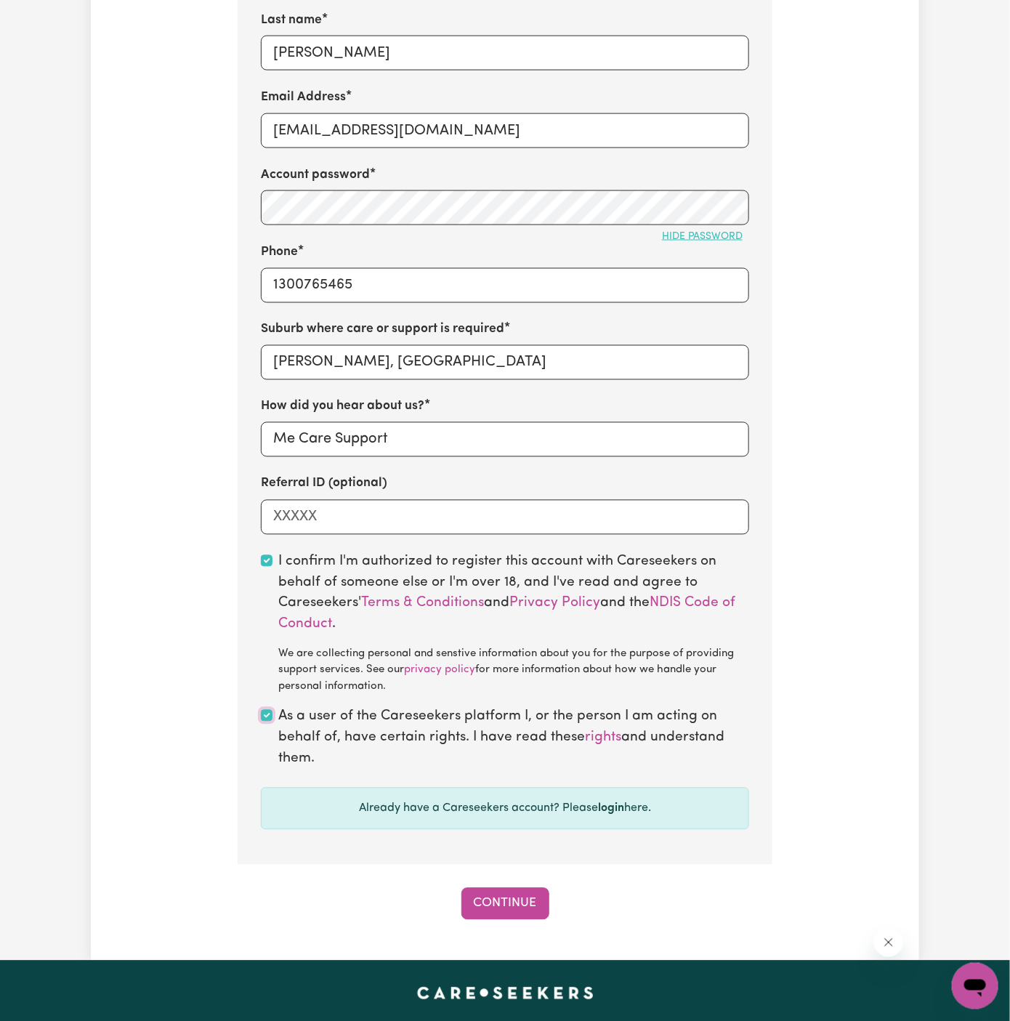
scroll to position [742, 0]
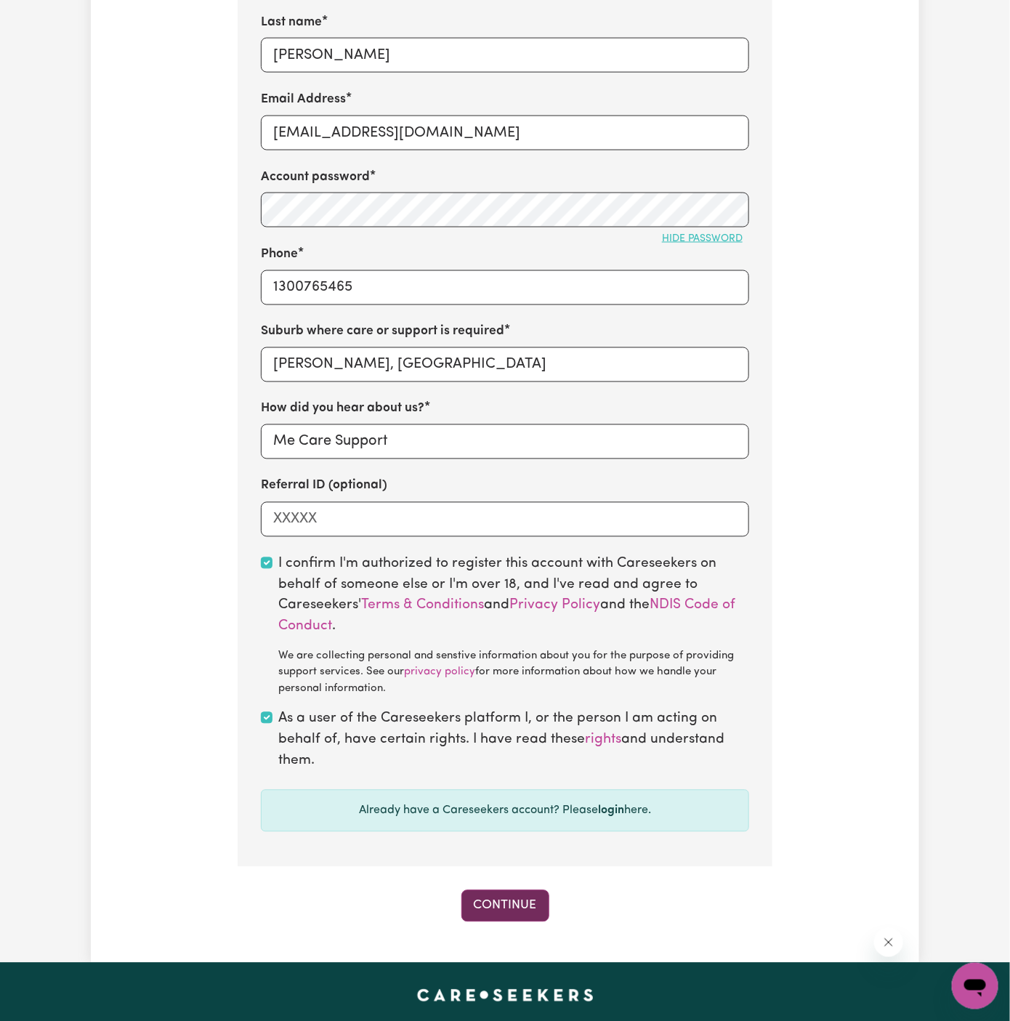
click at [479, 914] on button "Continue" at bounding box center [505, 906] width 88 height 32
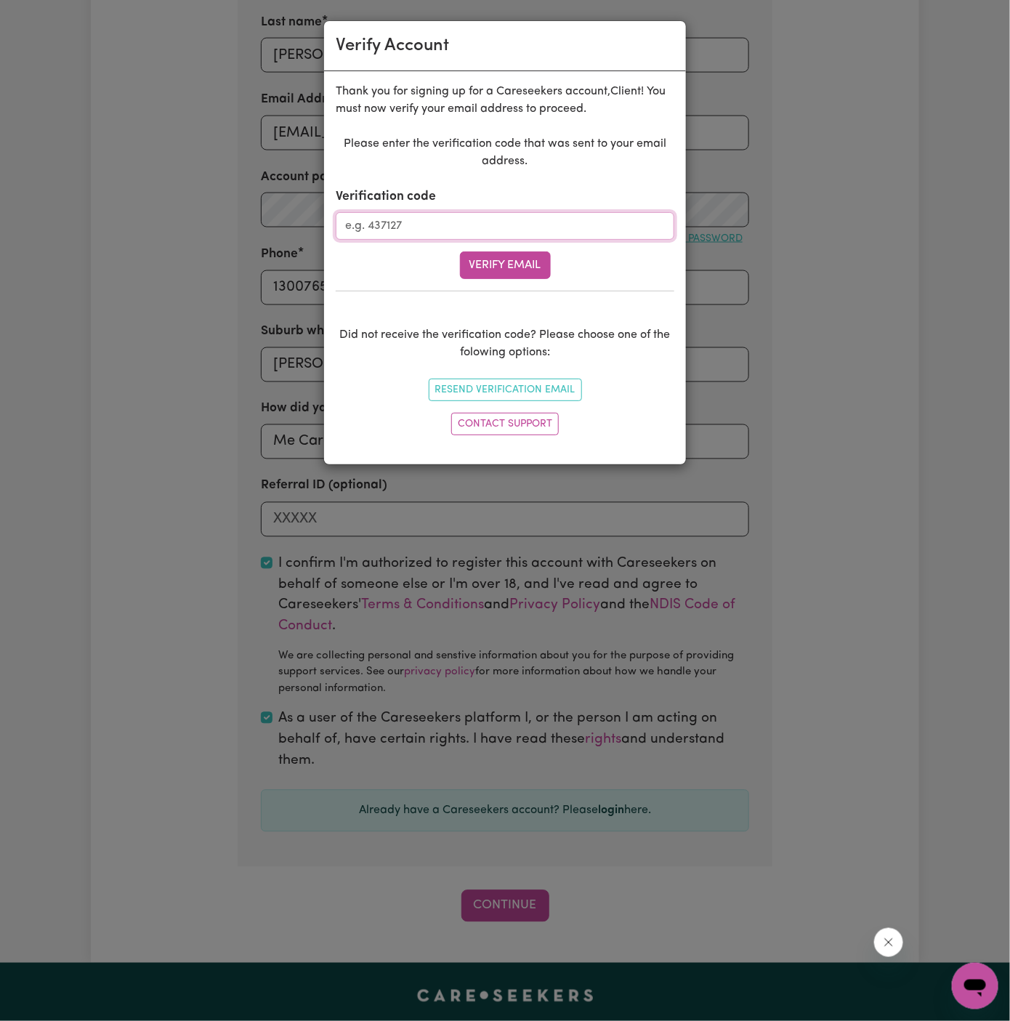
click at [416, 231] on input "Verification code" at bounding box center [505, 226] width 339 height 28
paste input "125629"
type input "125629"
click at [472, 253] on button "Verify Email" at bounding box center [505, 265] width 91 height 28
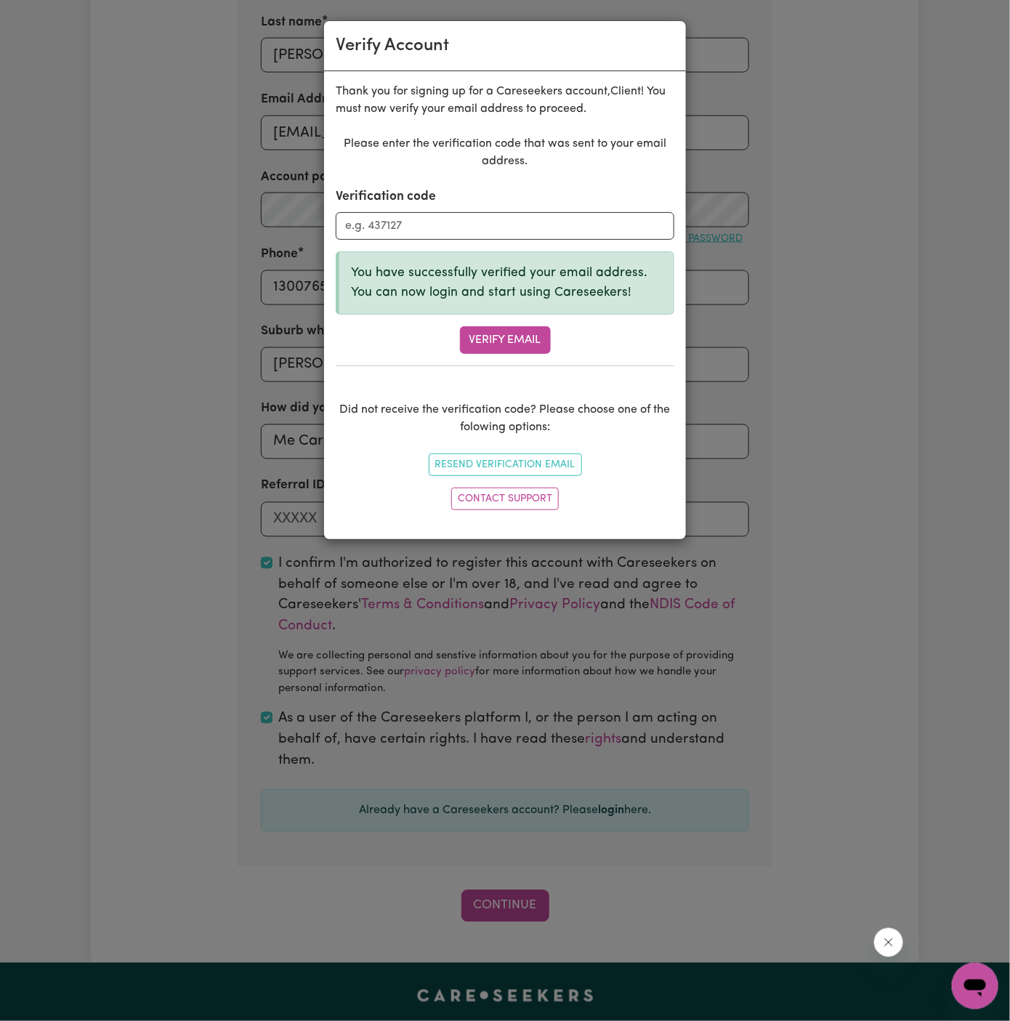
scroll to position [501, 0]
